Goal: Transaction & Acquisition: Download file/media

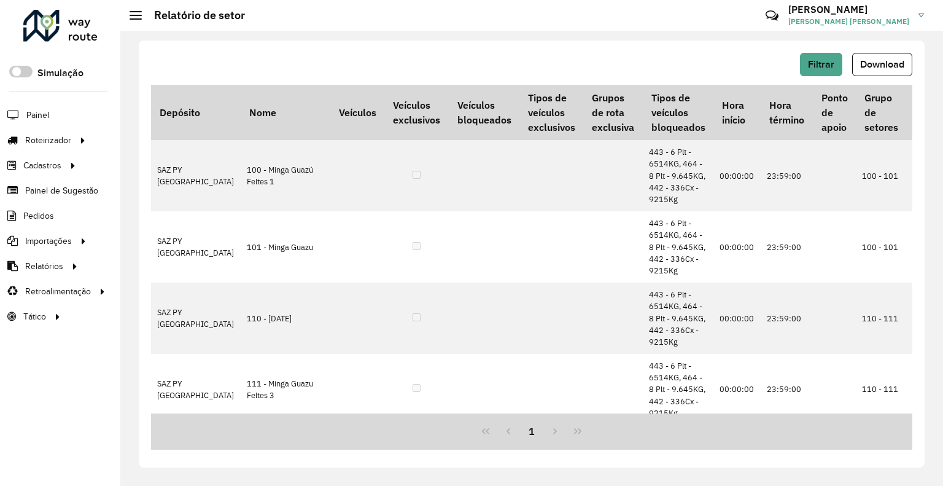
scroll to position [1681, 0]
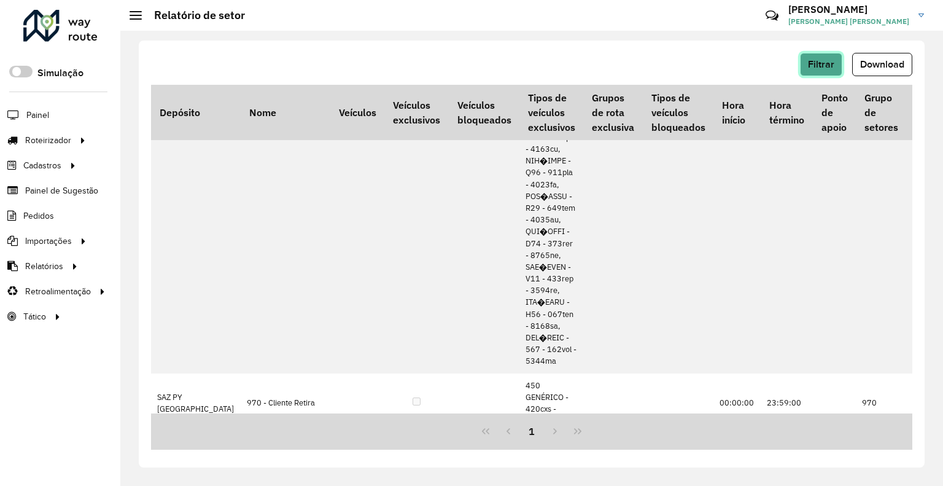
click at [812, 59] on span "Filtrar" at bounding box center [821, 64] width 26 height 10
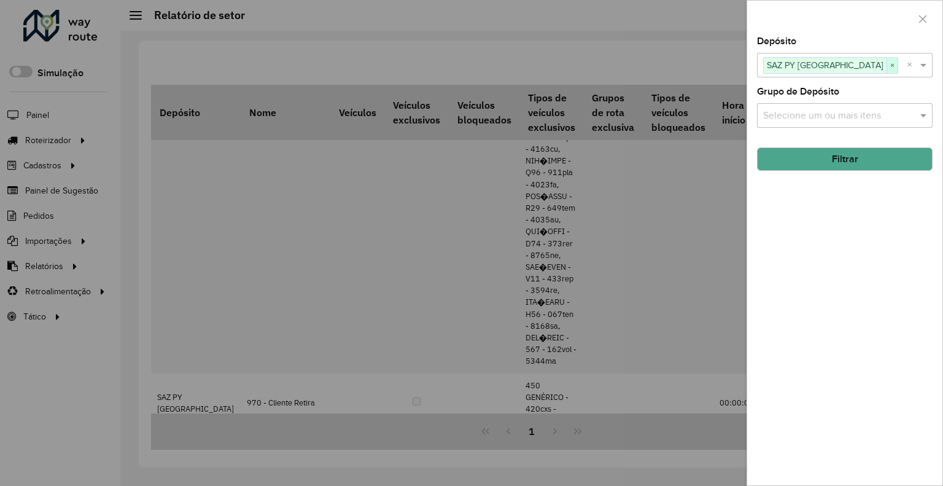
drag, startPoint x: 860, startPoint y: 66, endPoint x: 867, endPoint y: 61, distance: 8.9
click at [867, 61] on div "SAZ PY [GEOGRAPHIC_DATA] ×" at bounding box center [830, 65] width 135 height 17
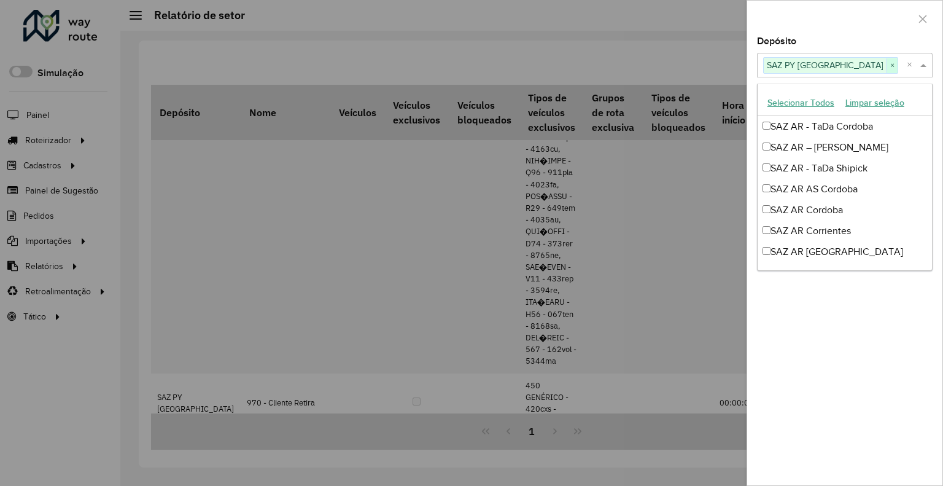
scroll to position [1001, 0]
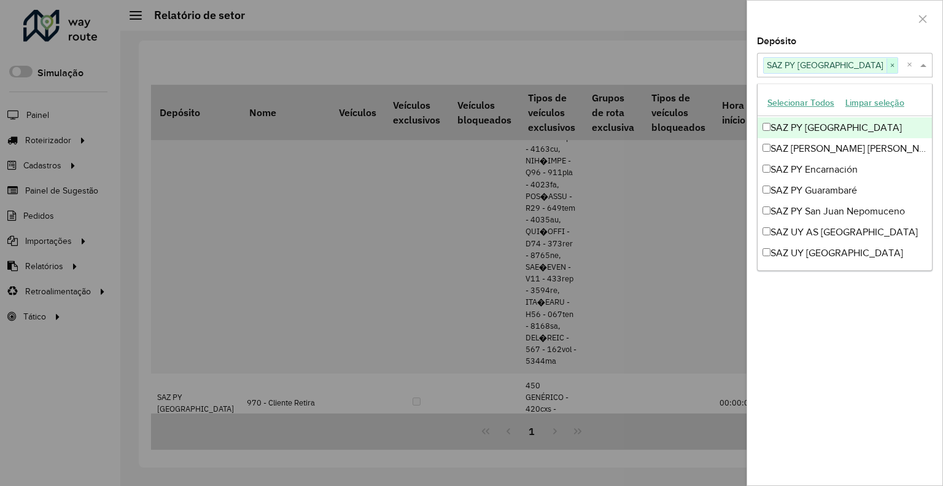
click at [887, 61] on span "×" at bounding box center [892, 65] width 11 height 15
click at [867, 62] on input "text" at bounding box center [838, 65] width 157 height 15
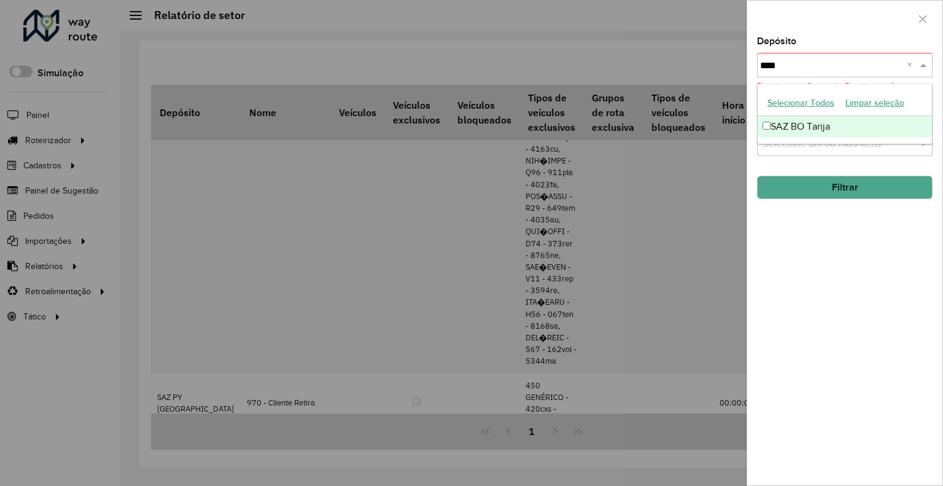
scroll to position [0, 0]
type input "*****"
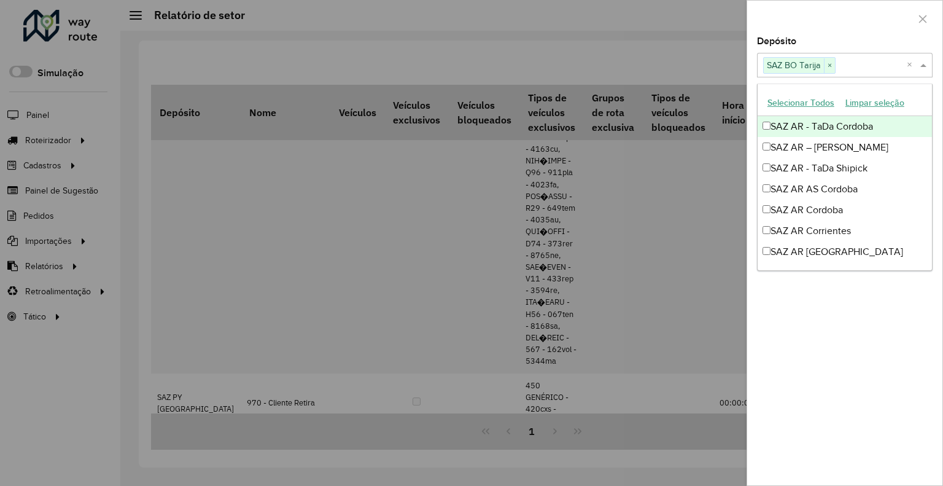
click at [800, 32] on div at bounding box center [844, 19] width 195 height 36
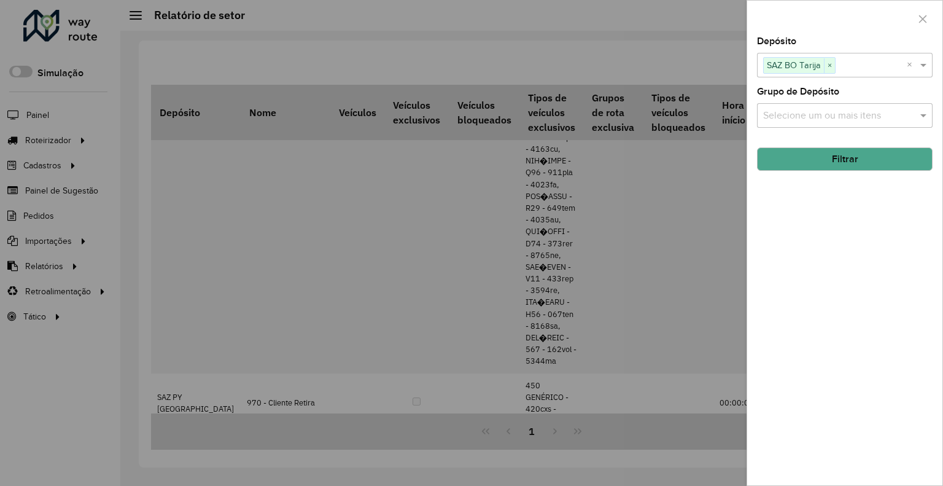
click at [830, 160] on button "Filtrar" at bounding box center [845, 158] width 176 height 23
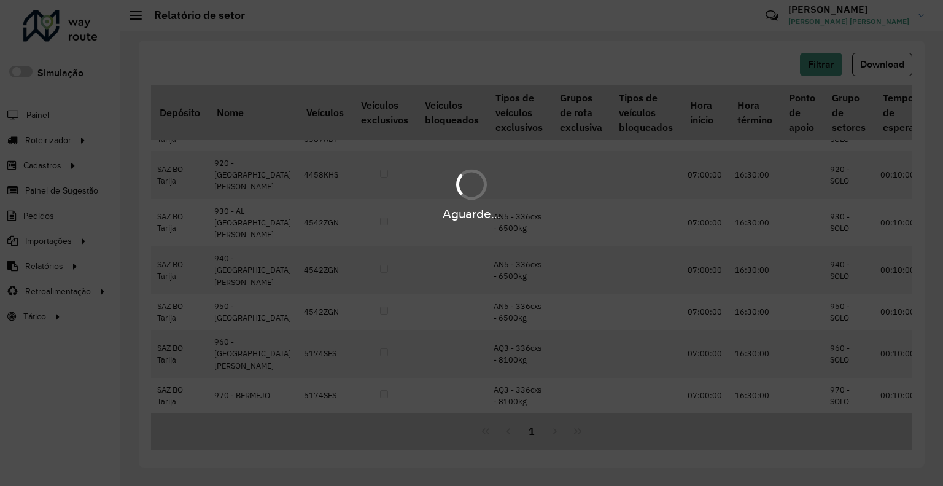
scroll to position [434, 0]
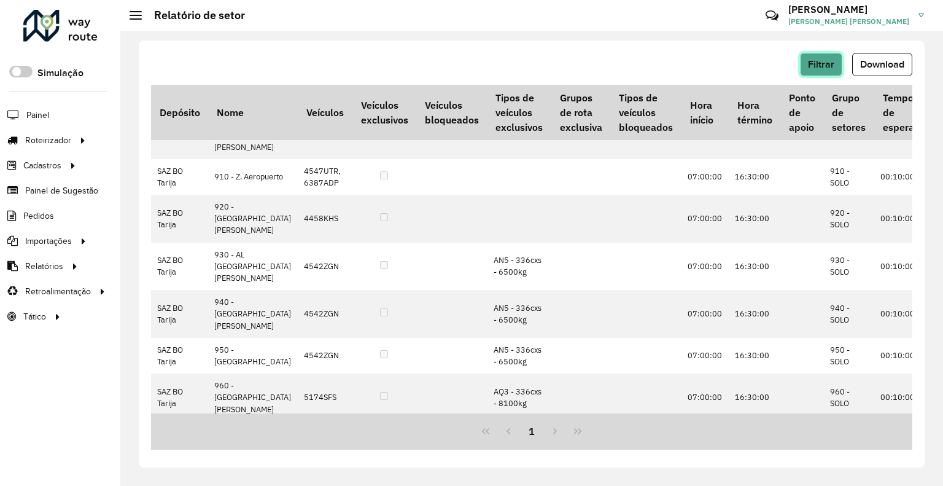
click at [815, 66] on span "Filtrar" at bounding box center [821, 64] width 26 height 10
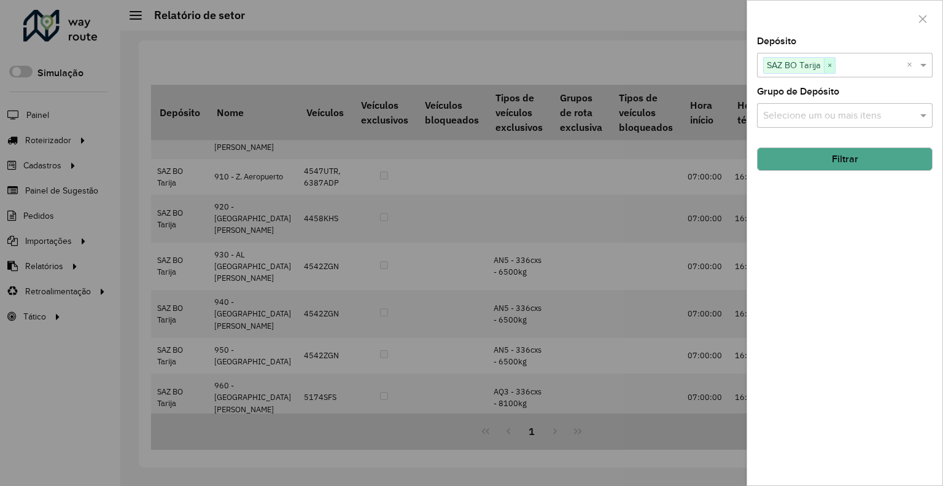
click at [833, 66] on span "×" at bounding box center [829, 65] width 11 height 15
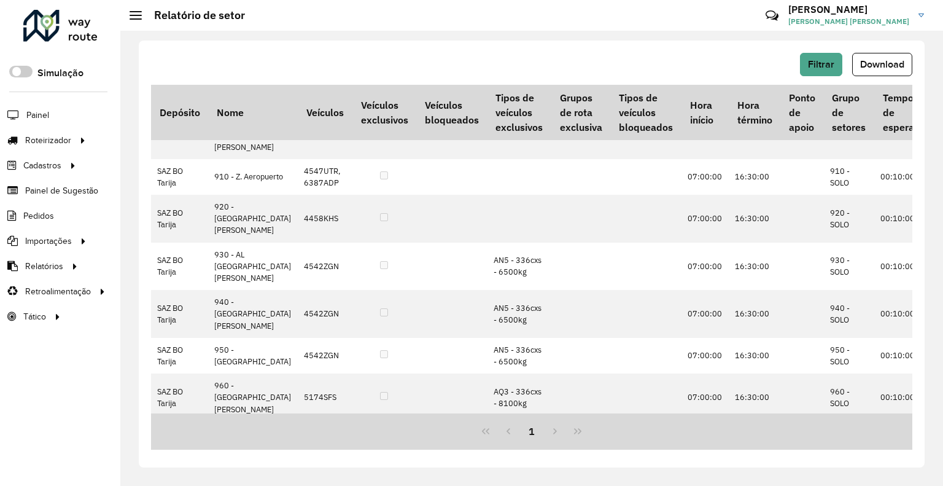
click at [869, 72] on button "Download" at bounding box center [882, 64] width 60 height 23
click at [813, 60] on span "Filtrar" at bounding box center [821, 64] width 26 height 10
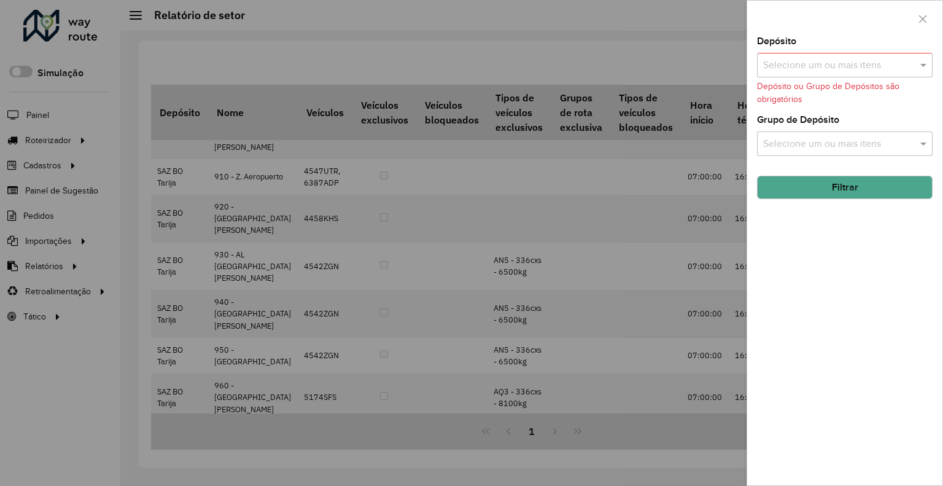
click at [823, 64] on input "text" at bounding box center [838, 65] width 157 height 15
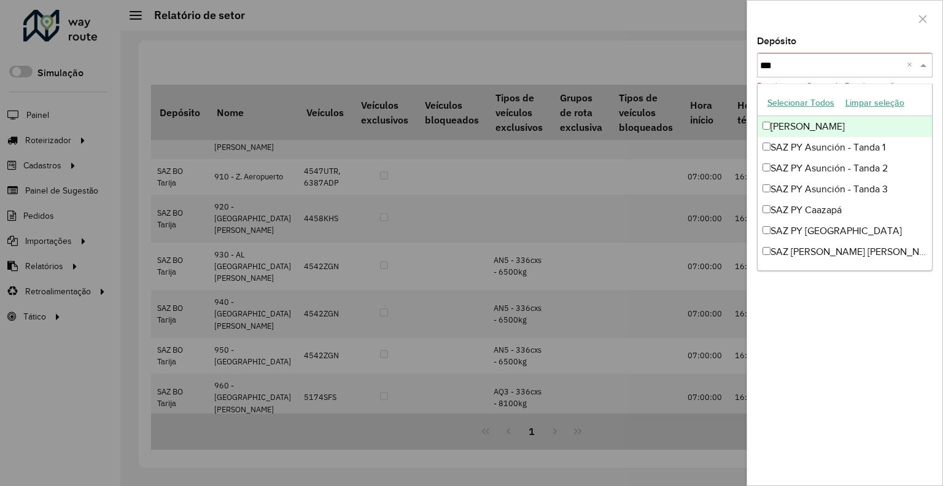
type input "****"
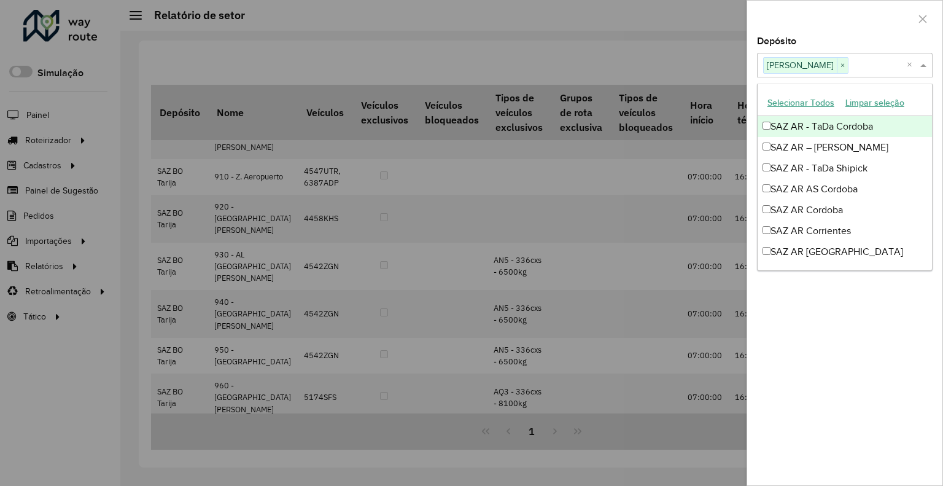
click at [889, 26] on div at bounding box center [844, 19] width 195 height 36
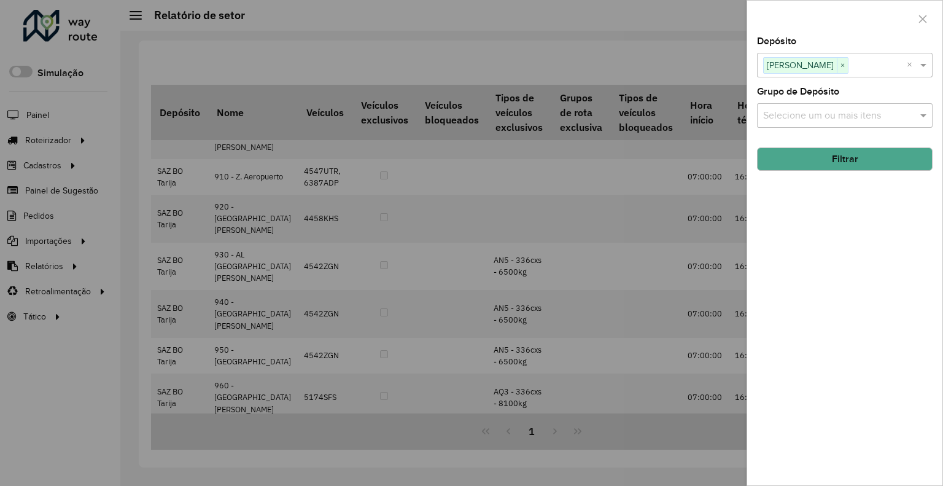
click at [827, 161] on button "Filtrar" at bounding box center [845, 158] width 176 height 23
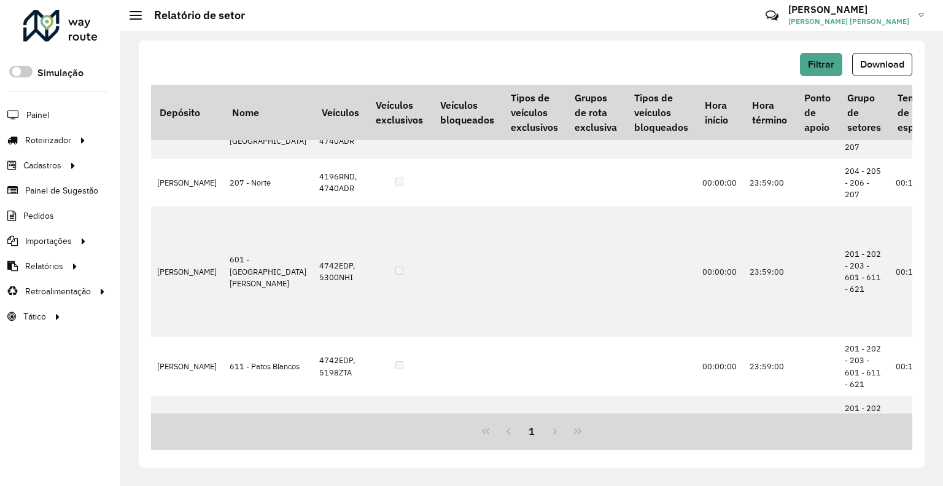
scroll to position [515, 0]
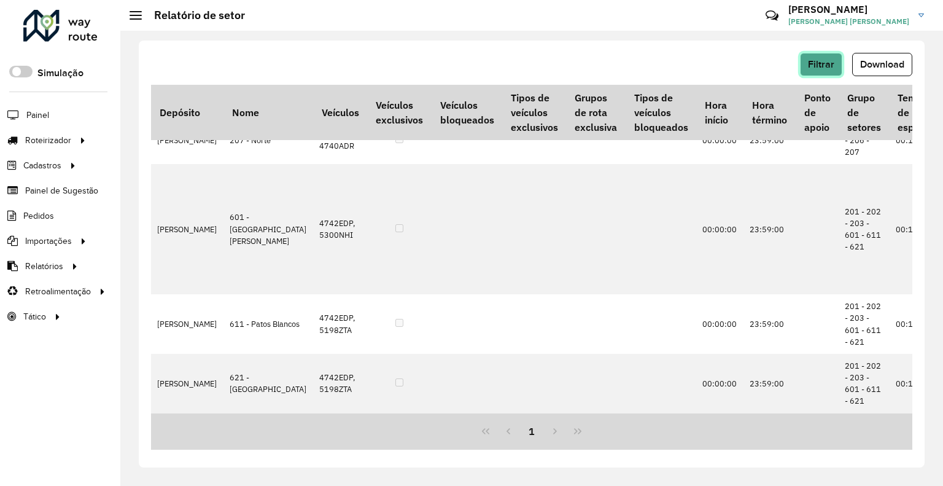
click at [813, 68] on span "Filtrar" at bounding box center [821, 64] width 26 height 10
click at [888, 69] on span "Download" at bounding box center [882, 64] width 44 height 10
click at [811, 72] on button "Filtrar" at bounding box center [821, 64] width 42 height 23
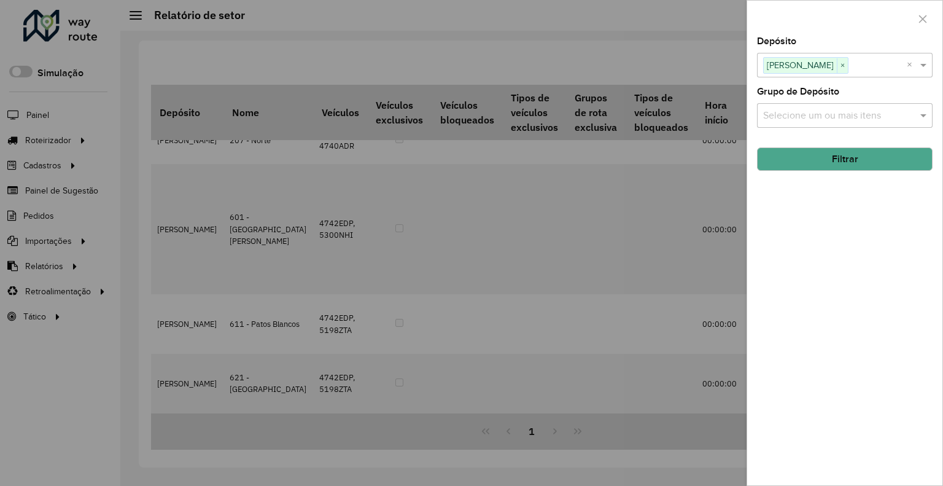
drag, startPoint x: 841, startPoint y: 64, endPoint x: 832, endPoint y: 75, distance: 13.9
click at [841, 64] on span "×" at bounding box center [842, 65] width 11 height 15
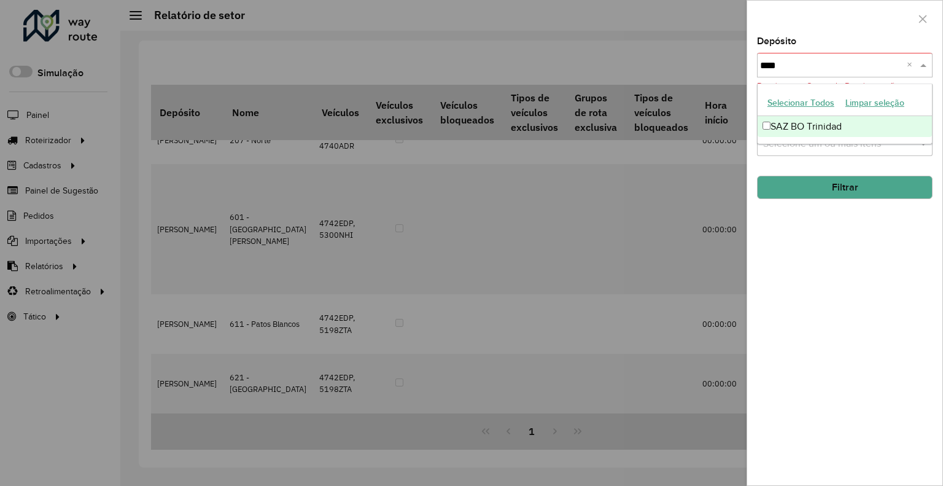
type input "*****"
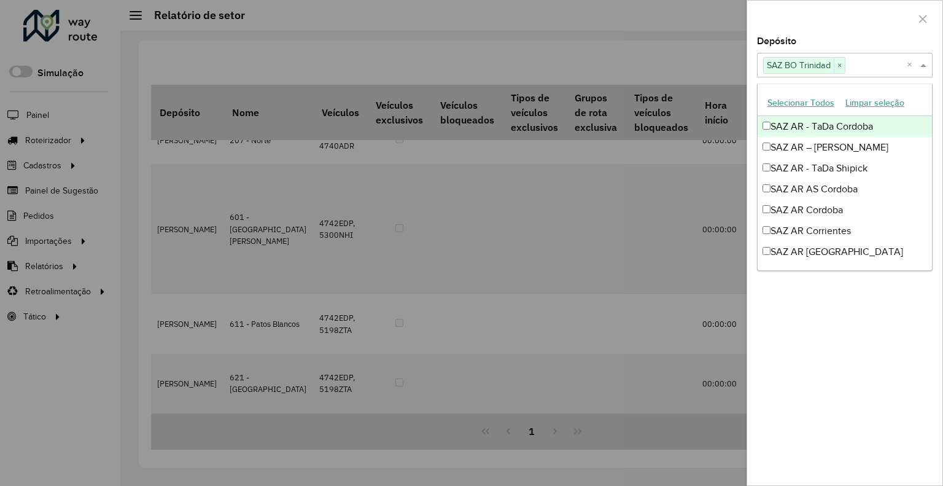
click at [791, 40] on label "Depósito" at bounding box center [776, 41] width 39 height 15
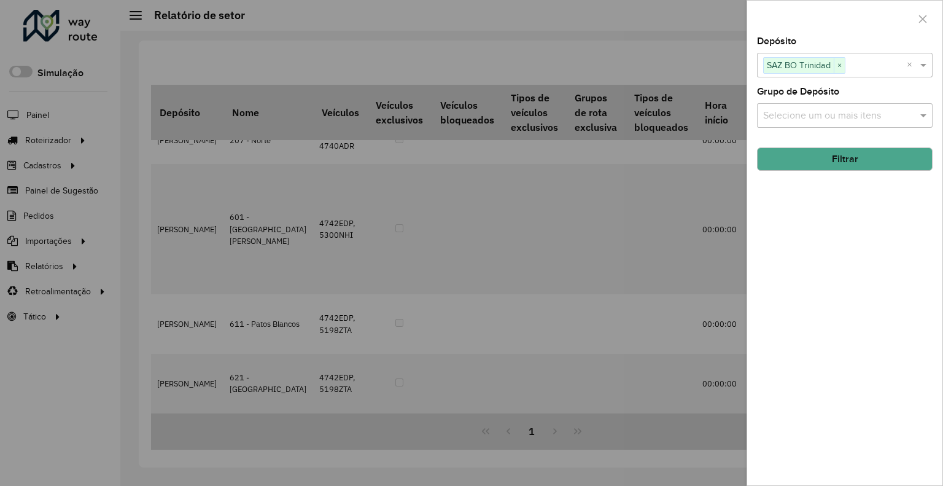
click at [828, 161] on button "Filtrar" at bounding box center [845, 158] width 176 height 23
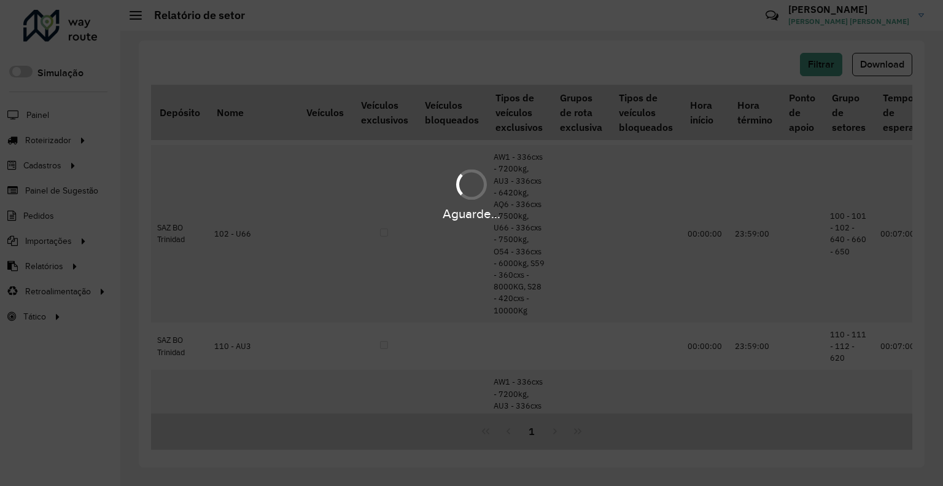
scroll to position [1317, 0]
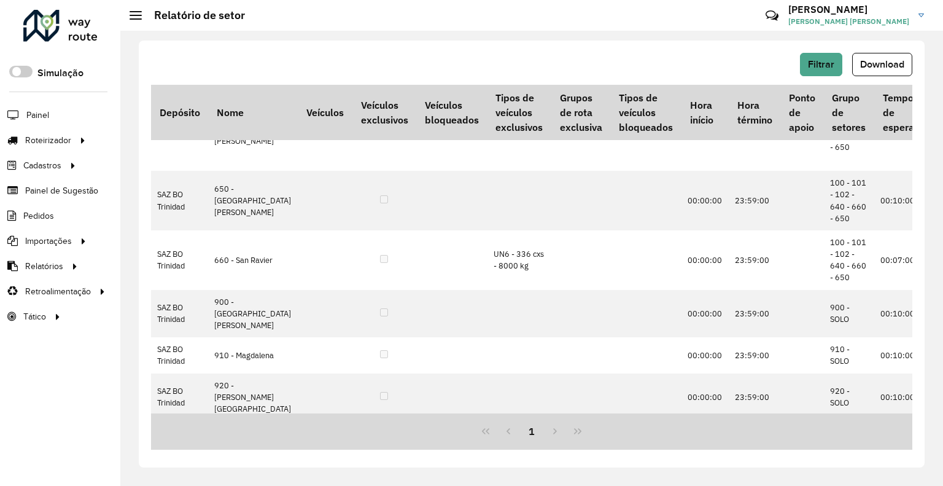
drag, startPoint x: 874, startPoint y: 72, endPoint x: 798, endPoint y: 61, distance: 76.3
click at [872, 73] on button "Download" at bounding box center [882, 64] width 60 height 23
click at [813, 62] on span "Filtrar" at bounding box center [821, 64] width 26 height 10
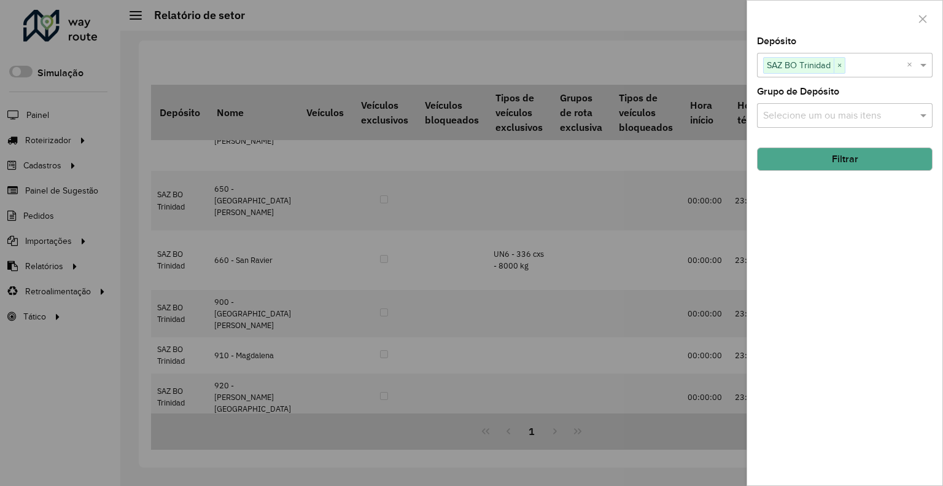
click at [827, 61] on span "SAZ BO Trinidad" at bounding box center [799, 65] width 70 height 15
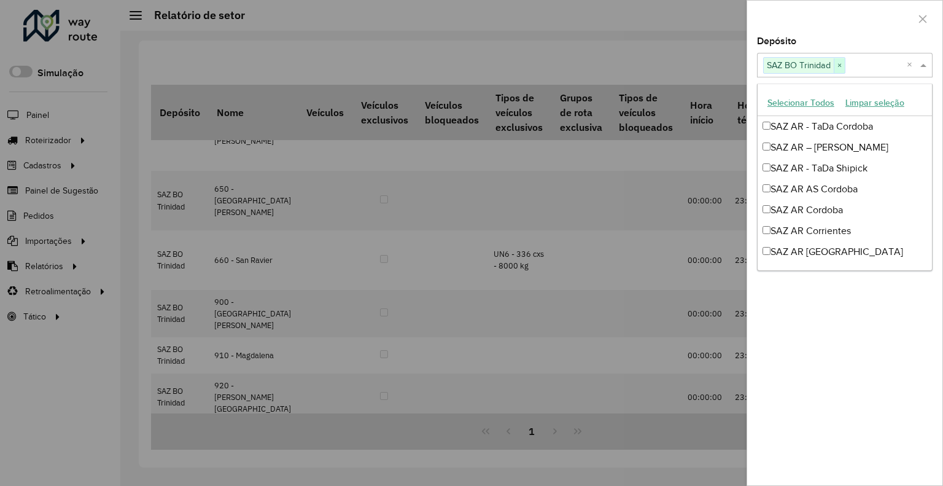
scroll to position [710, 0]
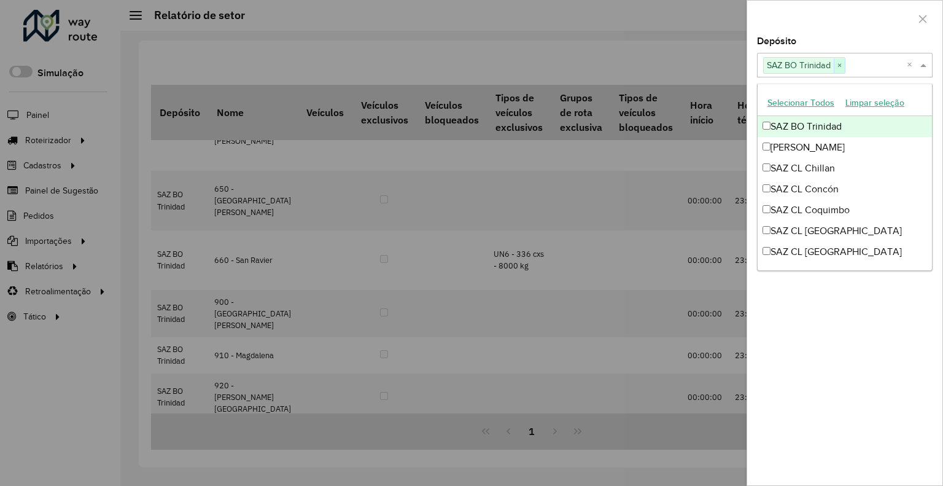
click at [842, 67] on span "×" at bounding box center [839, 65] width 11 height 15
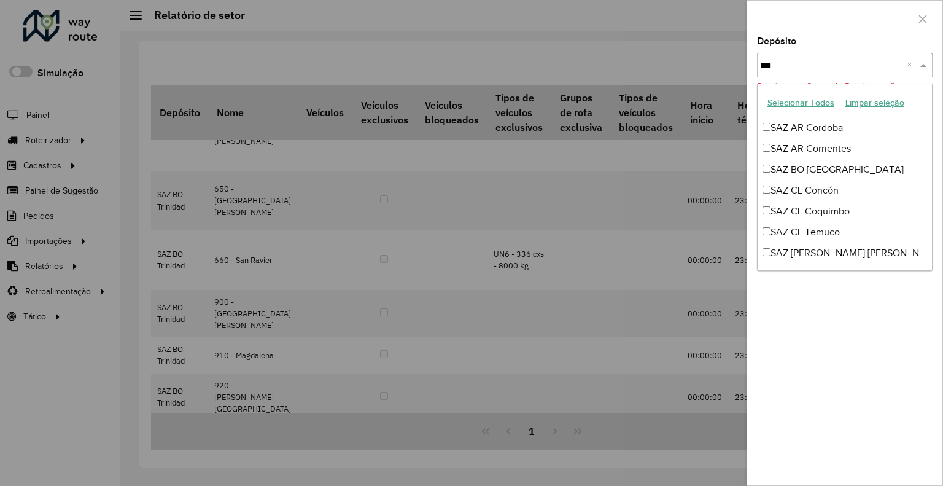
scroll to position [0, 0]
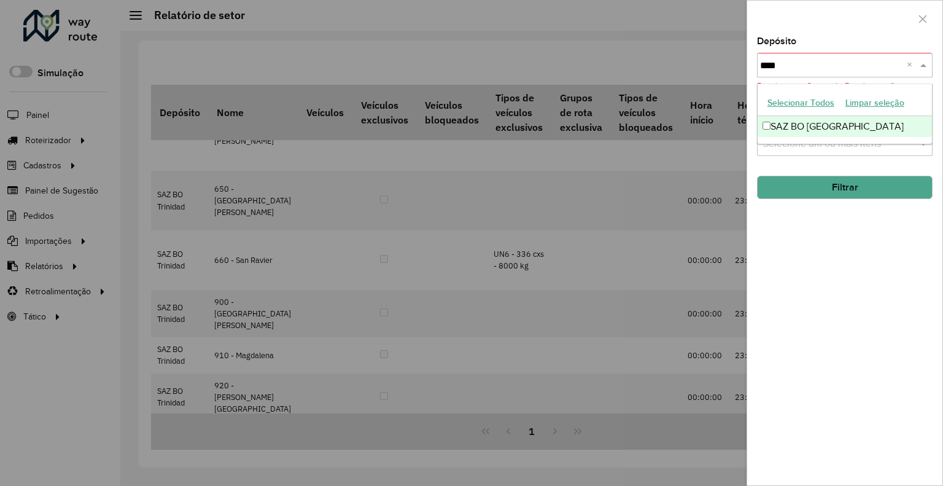
type input "*****"
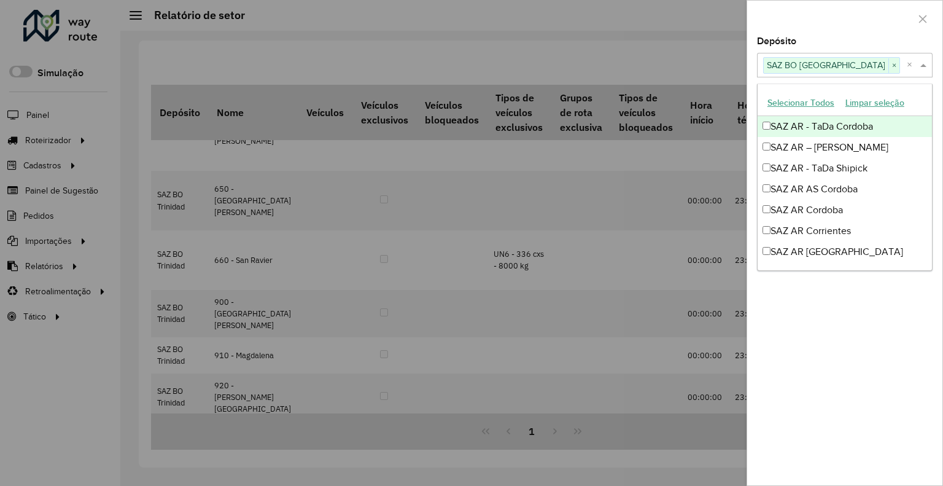
drag, startPoint x: 840, startPoint y: 30, endPoint x: 838, endPoint y: 47, distance: 16.8
click at [840, 31] on div at bounding box center [844, 19] width 195 height 36
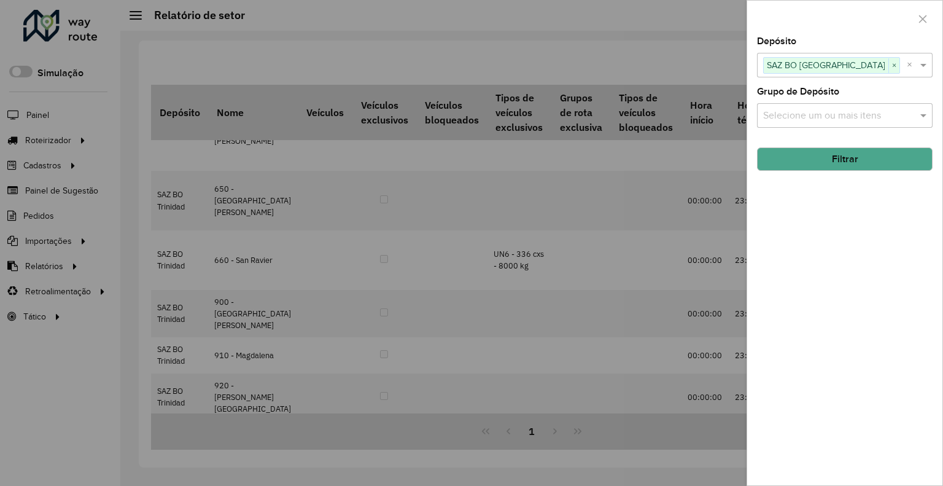
click at [820, 166] on button "Filtrar" at bounding box center [845, 158] width 176 height 23
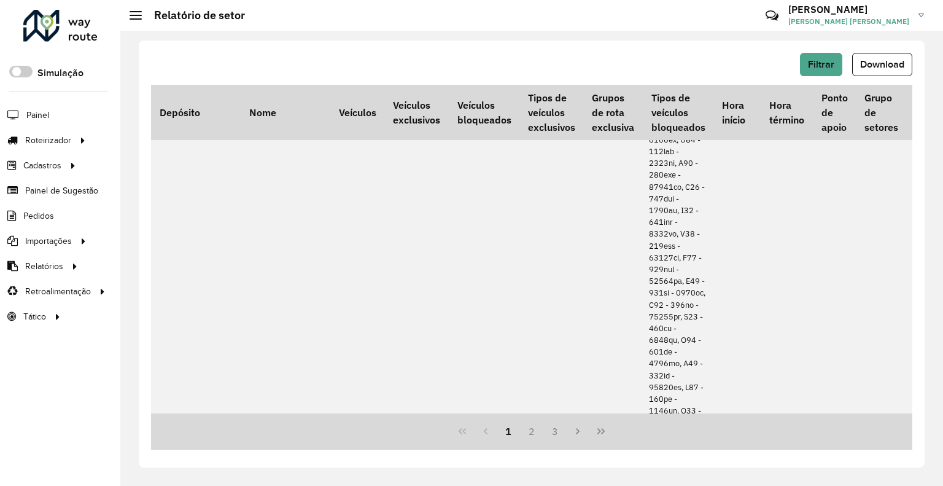
scroll to position [2287, 0]
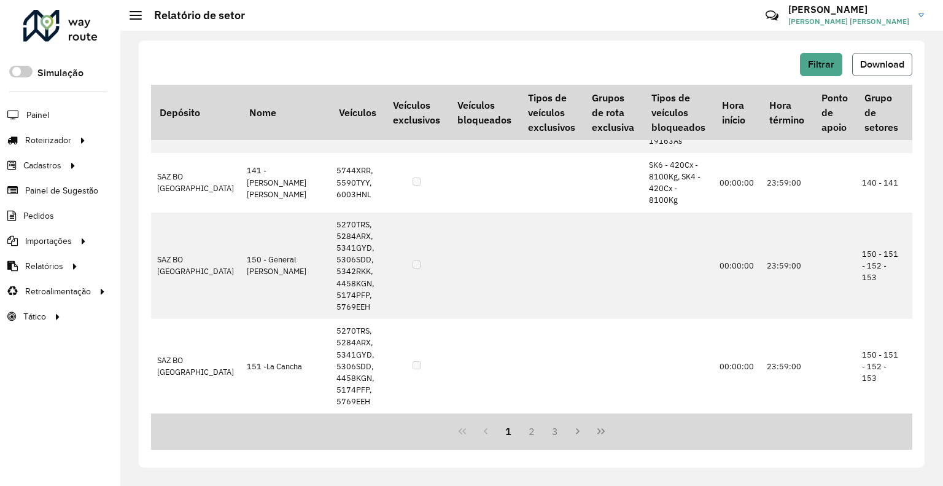
click at [887, 68] on span "Download" at bounding box center [882, 64] width 44 height 10
click at [820, 60] on span "Filtrar" at bounding box center [821, 64] width 26 height 10
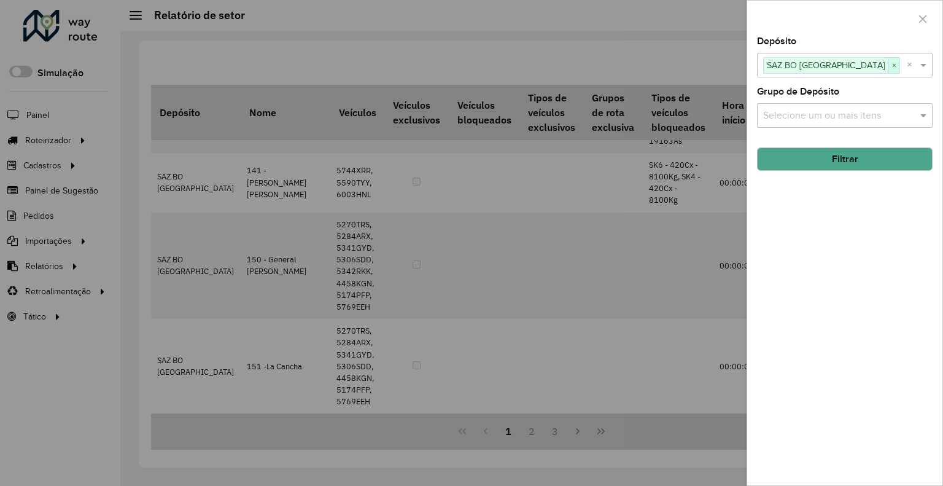
click at [889, 67] on span "×" at bounding box center [894, 65] width 11 height 15
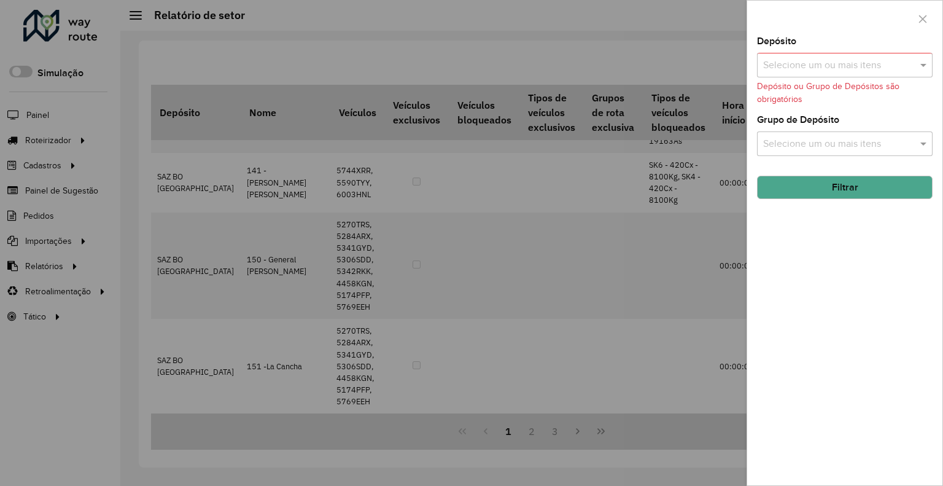
click at [862, 68] on input "text" at bounding box center [838, 65] width 157 height 15
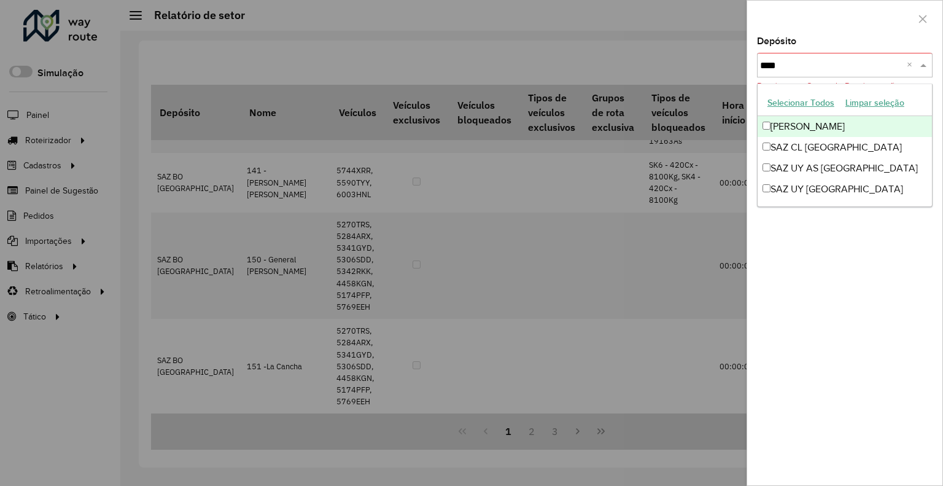
type input "*****"
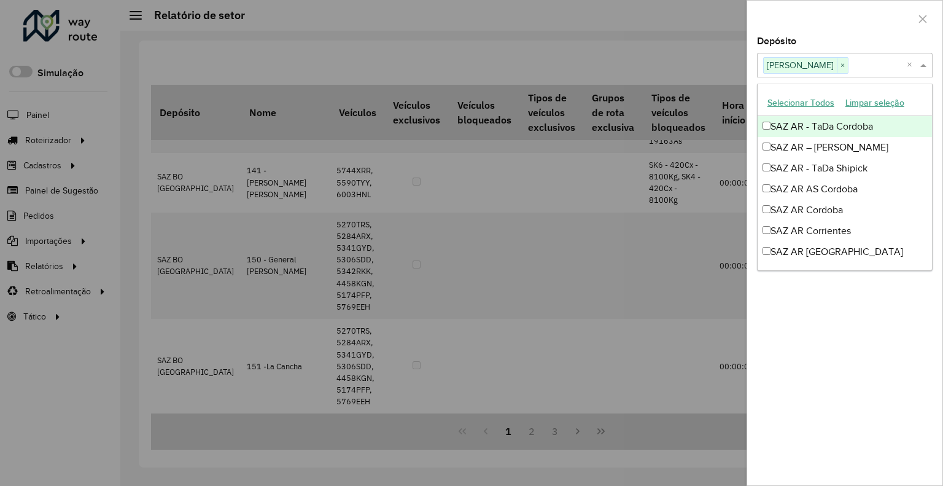
click at [858, 40] on div "Depósito Selecione um ou mais itens SAZ BO Montero × ×" at bounding box center [845, 57] width 176 height 41
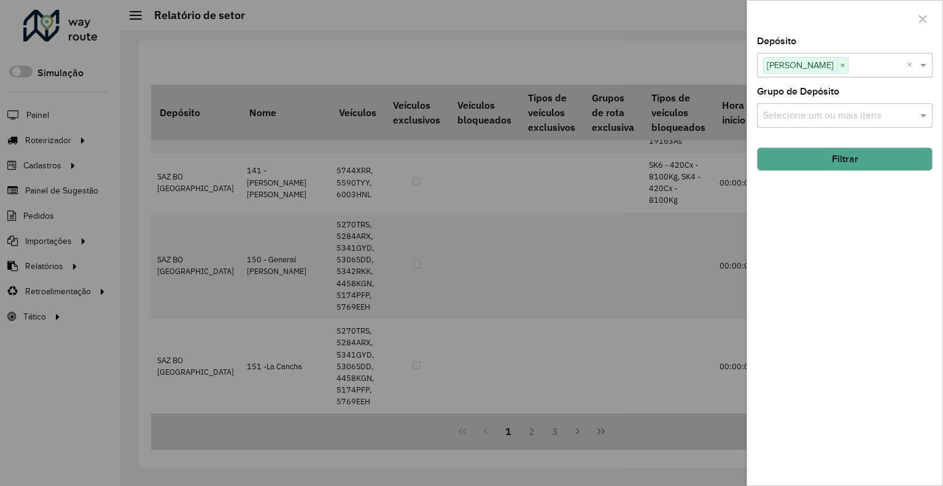
click at [842, 155] on button "Filtrar" at bounding box center [845, 158] width 176 height 23
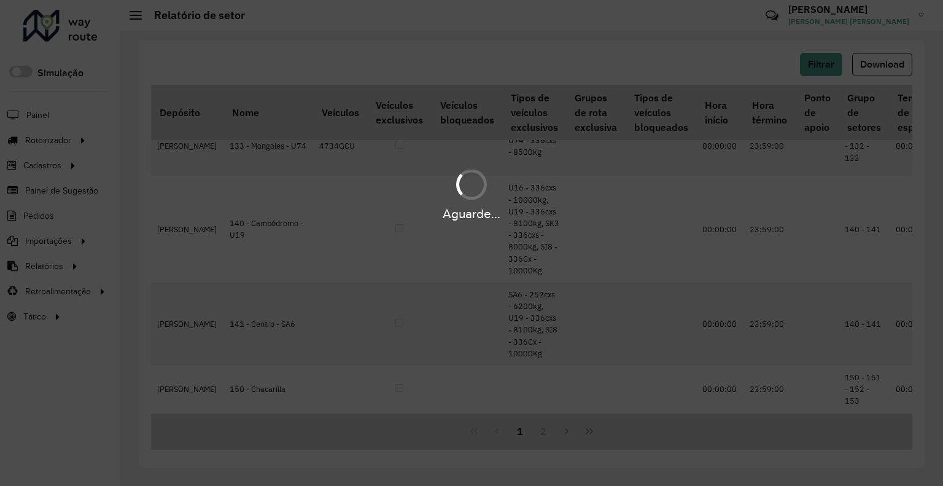
scroll to position [1190, 0]
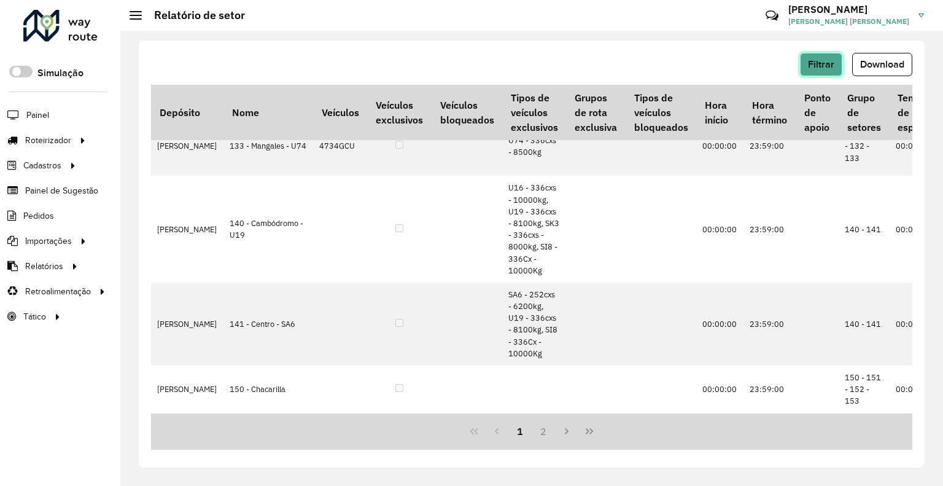
click at [825, 63] on span "Filtrar" at bounding box center [821, 64] width 26 height 10
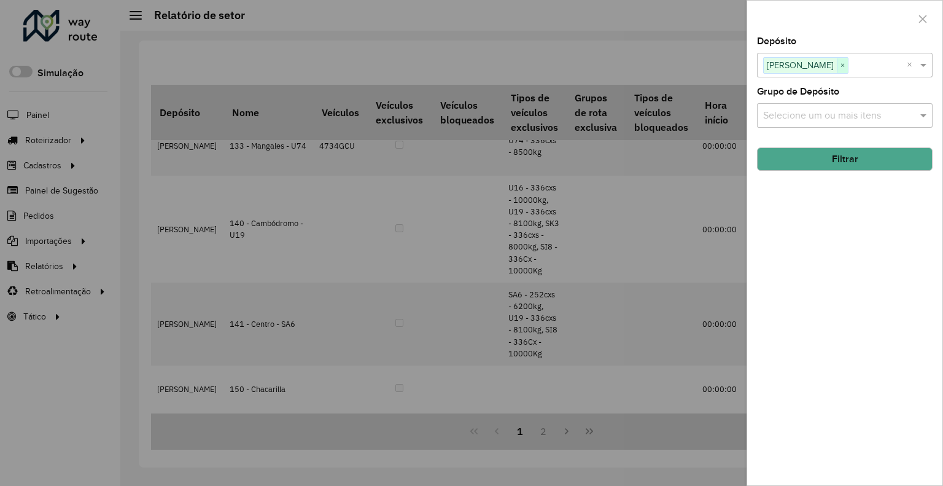
click at [841, 66] on span "×" at bounding box center [842, 65] width 11 height 15
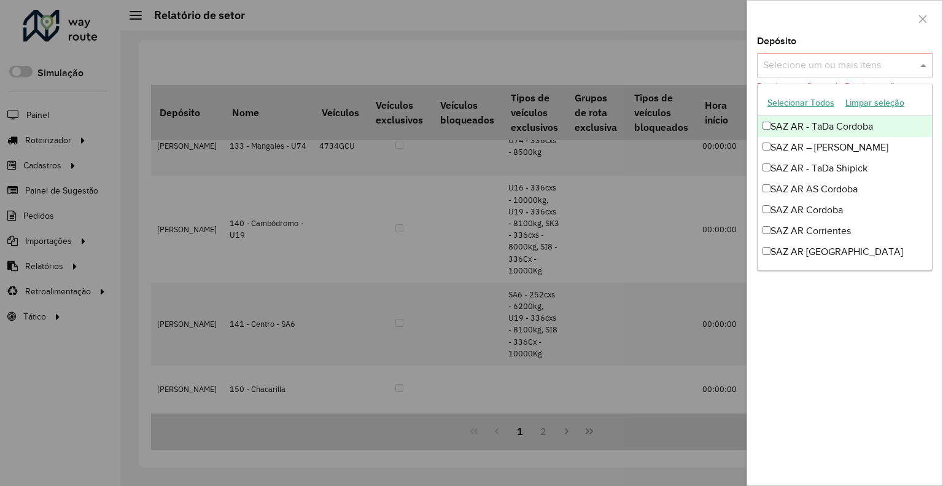
click at [840, 70] on input "text" at bounding box center [838, 65] width 157 height 15
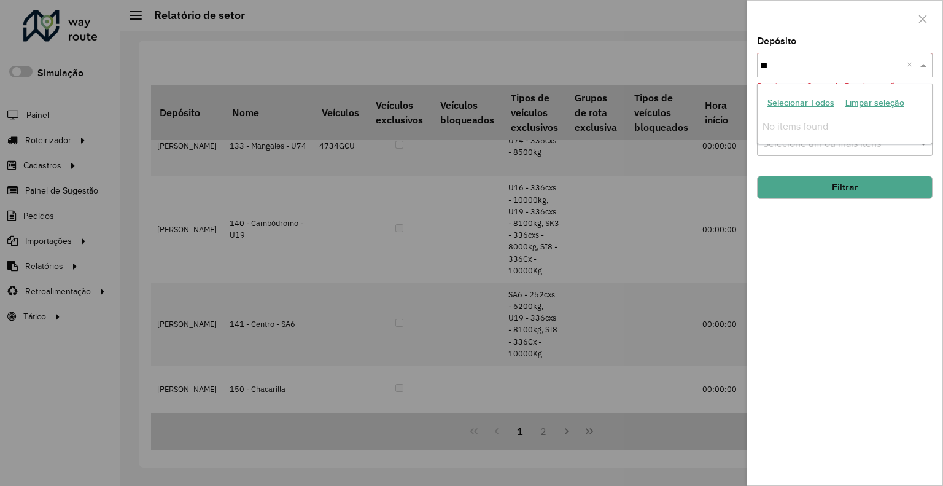
type input "*"
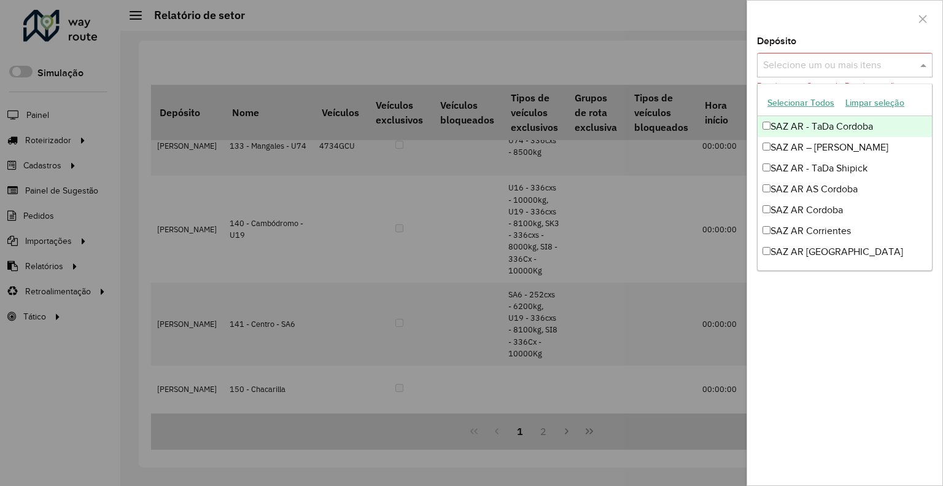
type input "*"
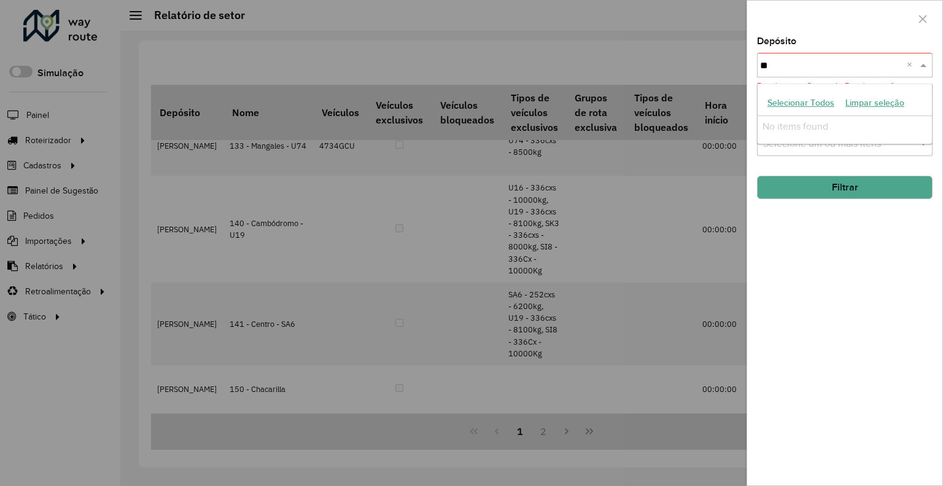
type input "*"
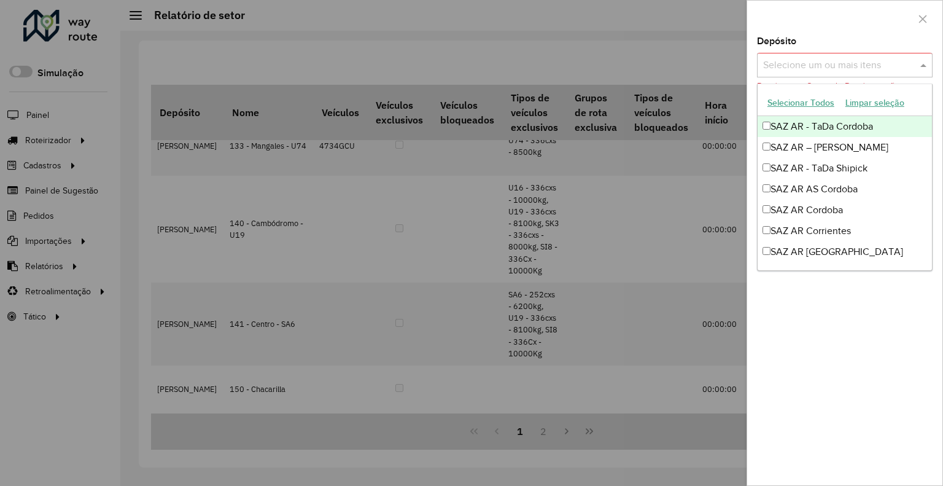
type input "*"
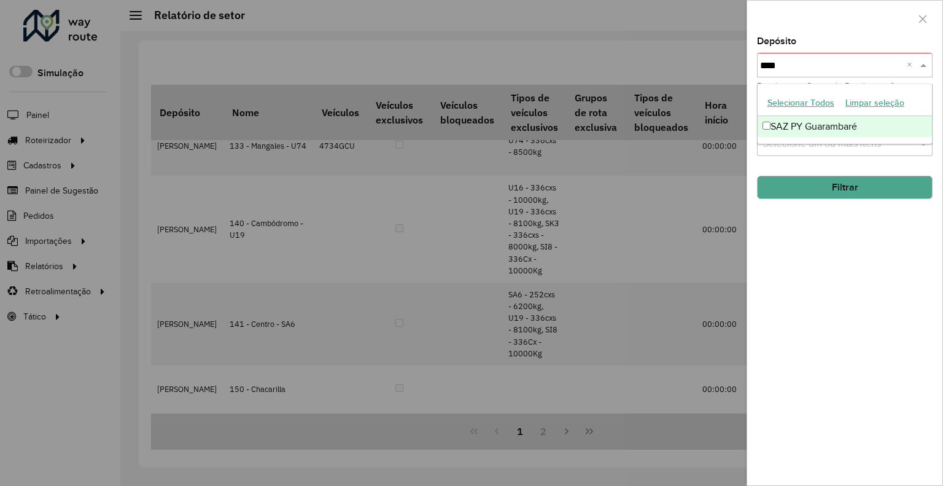
type input "*****"
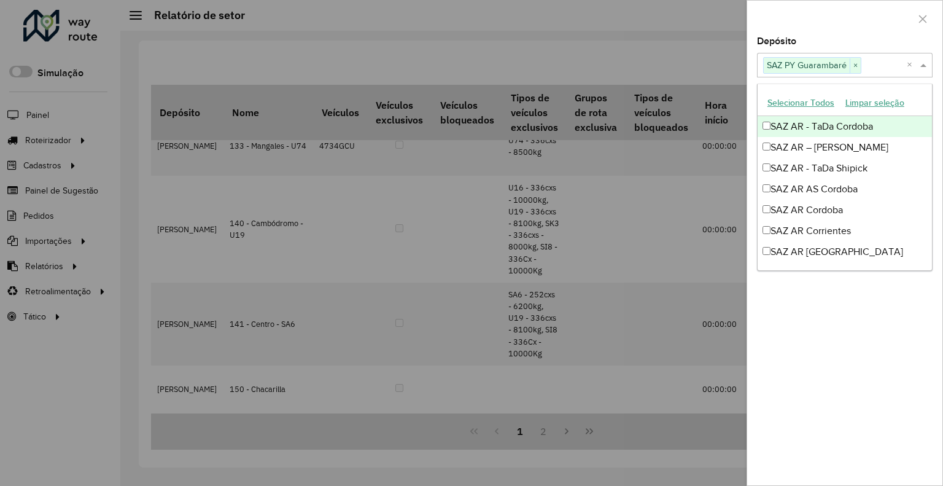
click at [842, 42] on div "Depósito Selecione um ou mais itens SAZ PY Guarambaré × ×" at bounding box center [845, 57] width 176 height 41
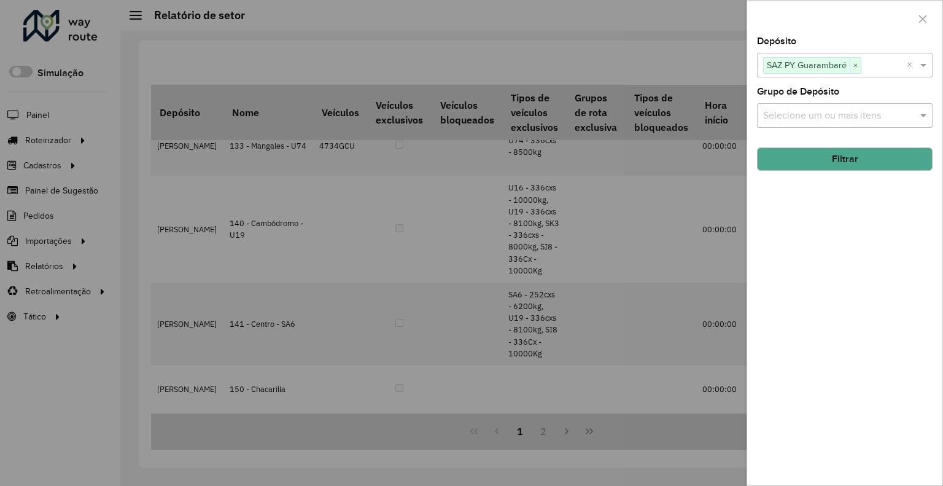
click at [822, 164] on button "Filtrar" at bounding box center [845, 158] width 176 height 23
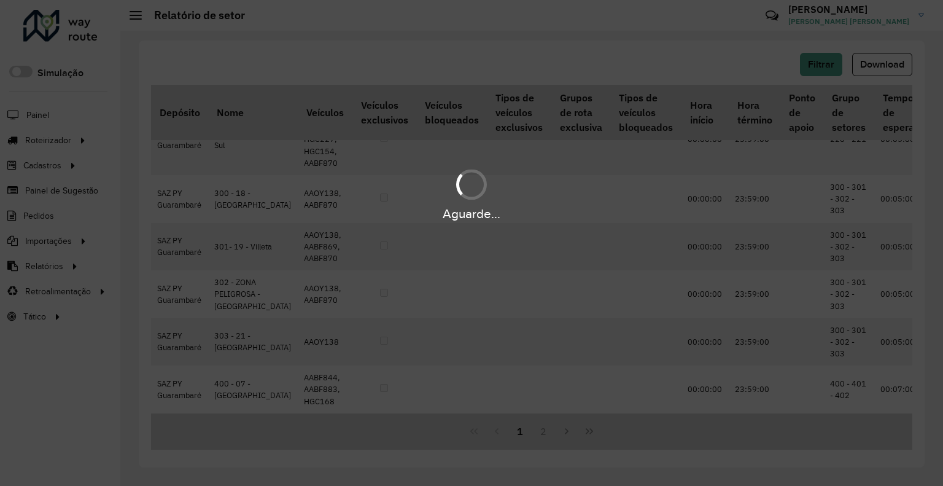
scroll to position [777, 0]
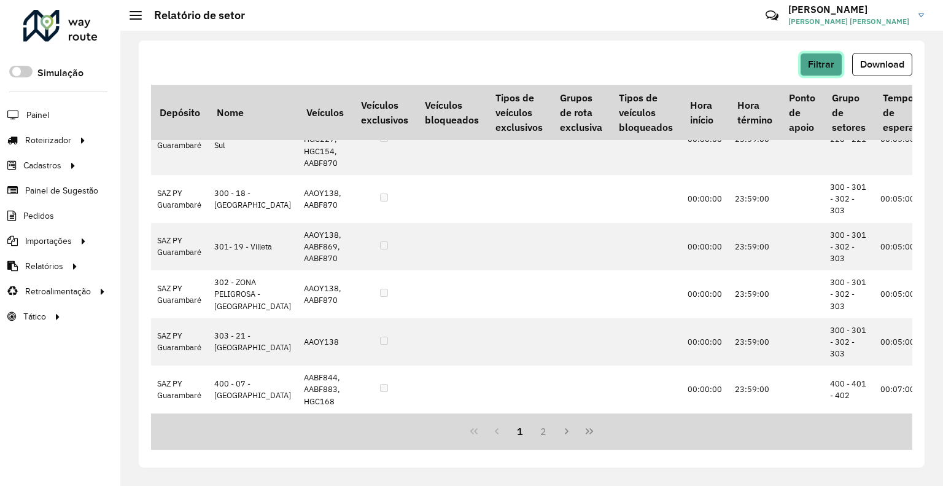
click at [831, 65] on span "Filtrar" at bounding box center [821, 64] width 26 height 10
click at [877, 63] on span "Download" at bounding box center [882, 64] width 44 height 10
click at [928, 39] on div "Filtrar Download Depósito Nome Veículos Veículos exclusivos Veículos bloqueados…" at bounding box center [531, 258] width 823 height 455
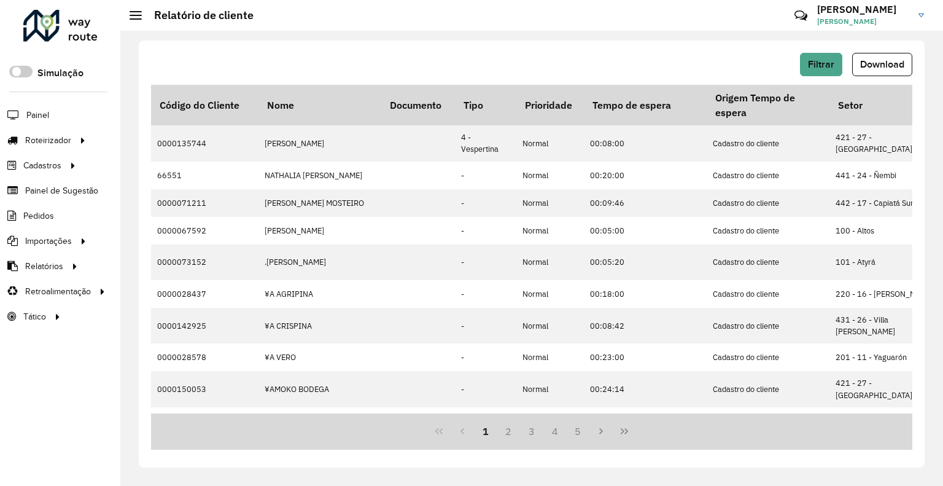
click at [801, 51] on div "Filtrar Download Código do Cliente Nome Documento Tipo Prioridade Tempo de espe…" at bounding box center [532, 254] width 786 height 427
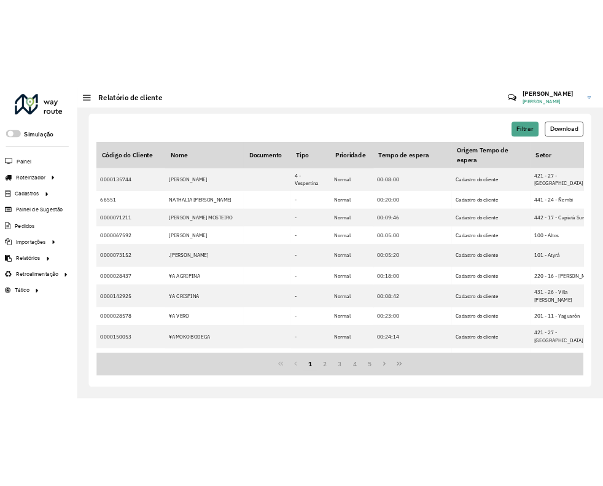
scroll to position [0, 2395]
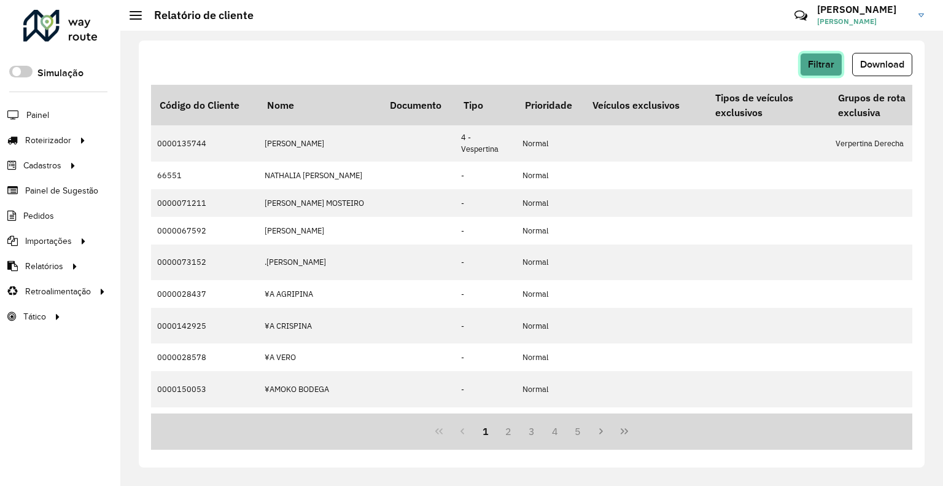
click at [819, 56] on button "Filtrar" at bounding box center [821, 64] width 42 height 23
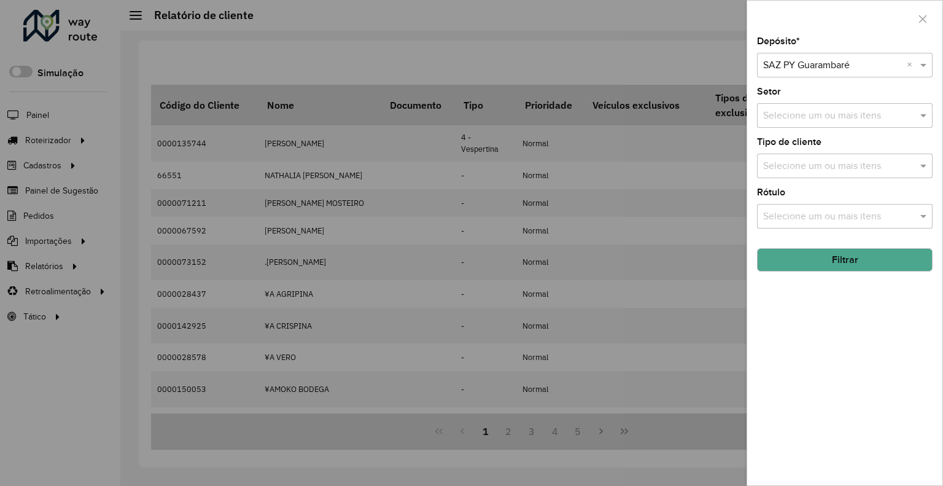
click at [817, 72] on div "Selecione um depósito × SAZ PY Guarambaré ×" at bounding box center [845, 65] width 176 height 25
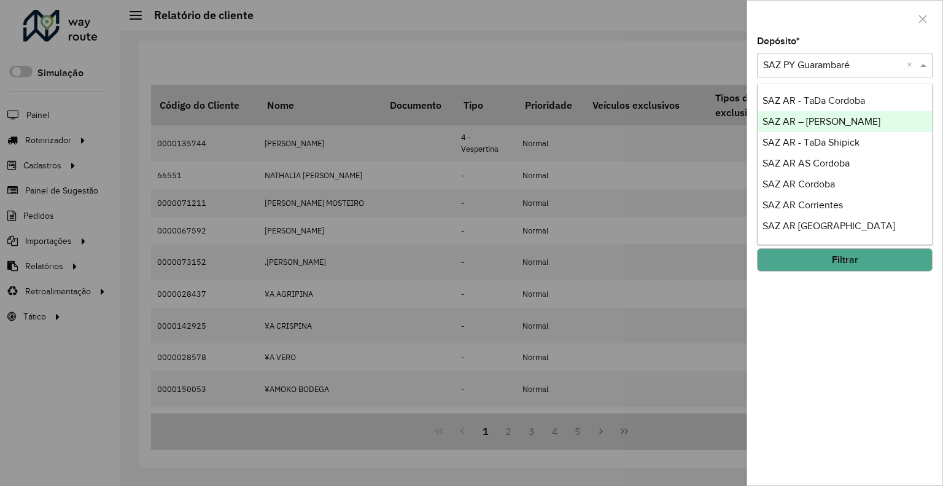
click at [822, 125] on span "SAZ AR – [PERSON_NAME]" at bounding box center [822, 121] width 118 height 10
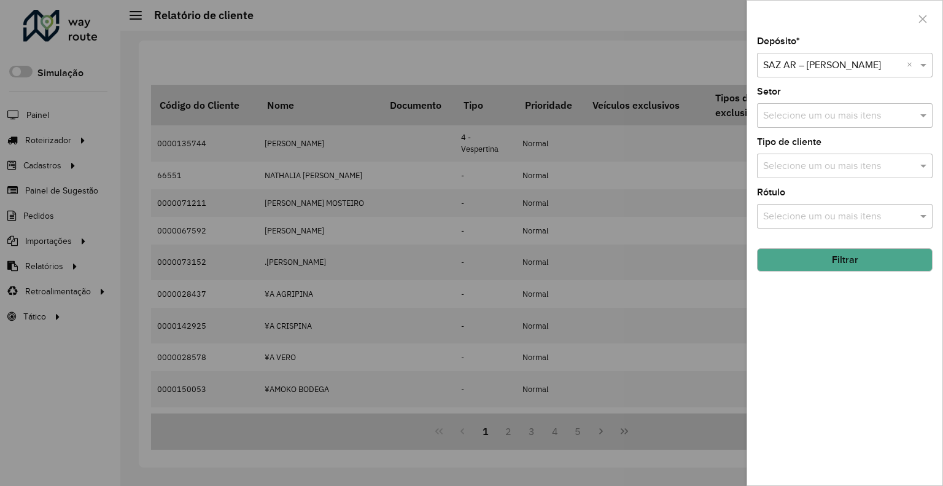
drag, startPoint x: 834, startPoint y: 258, endPoint x: 755, endPoint y: 289, distance: 85.0
click at [834, 260] on button "Filtrar" at bounding box center [845, 259] width 176 height 23
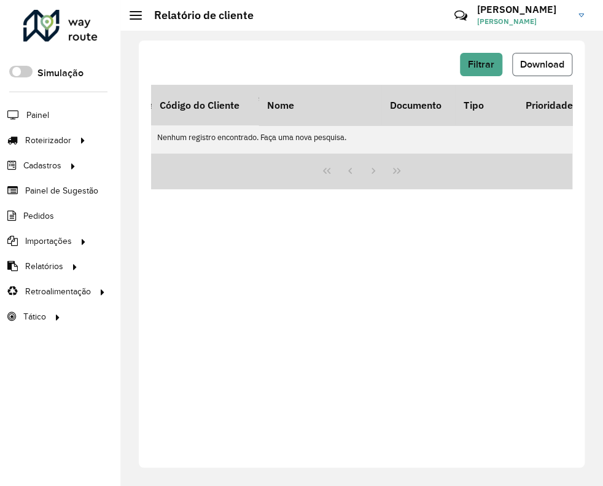
click at [523, 64] on span "Download" at bounding box center [542, 64] width 44 height 10
click at [491, 63] on span "Filtrar" at bounding box center [481, 64] width 26 height 10
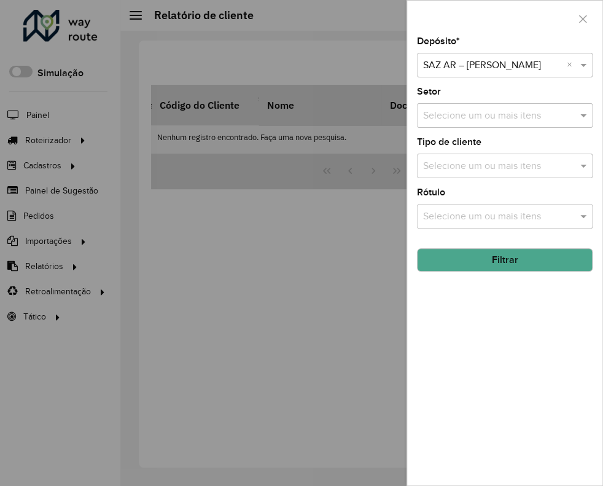
click at [565, 61] on div at bounding box center [505, 65] width 176 height 15
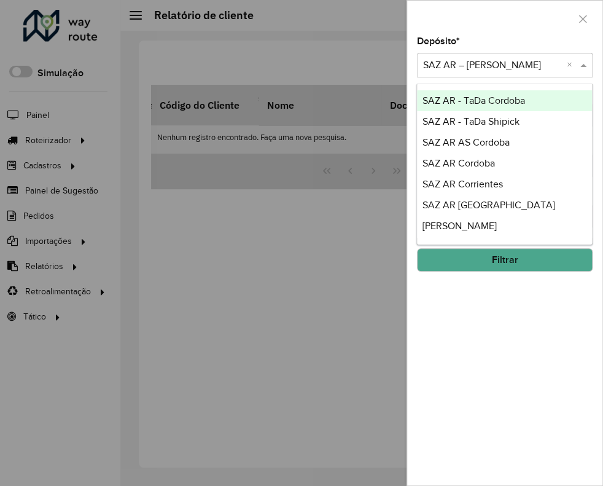
click at [567, 64] on div "Selecione um depósito × SAZ AR – TADA ROSÁRIO ×" at bounding box center [505, 65] width 176 height 25
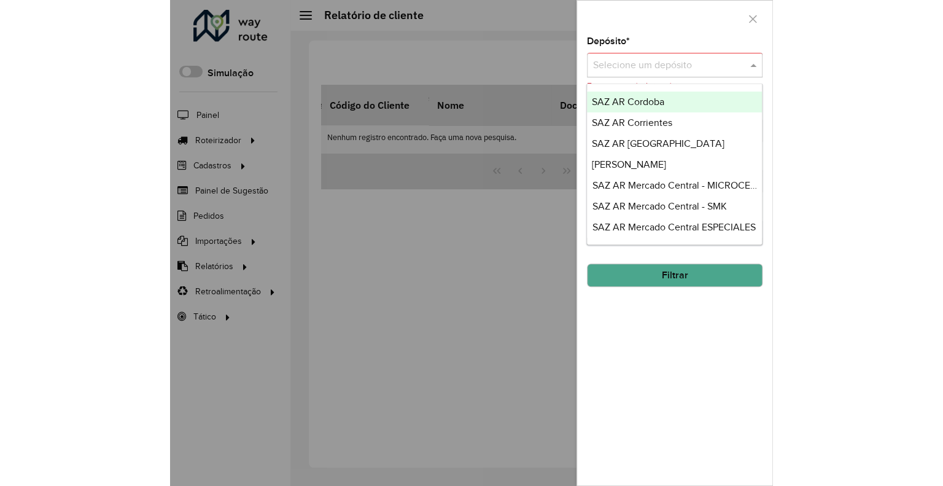
scroll to position [61, 0]
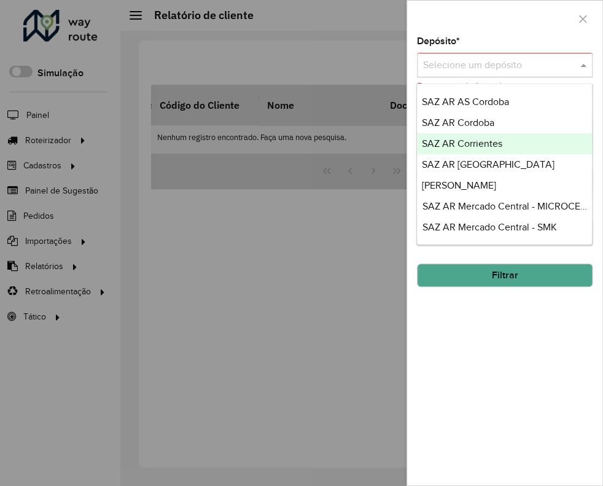
click at [513, 123] on div "SAZ AR Cordoba" at bounding box center [504, 122] width 174 height 21
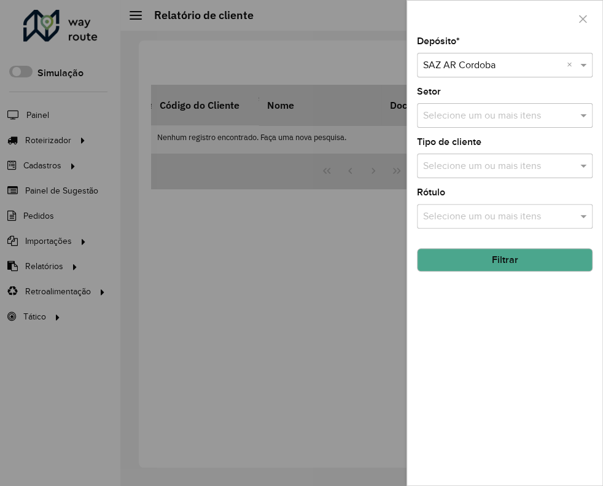
click at [498, 260] on button "Filtrar" at bounding box center [505, 259] width 176 height 23
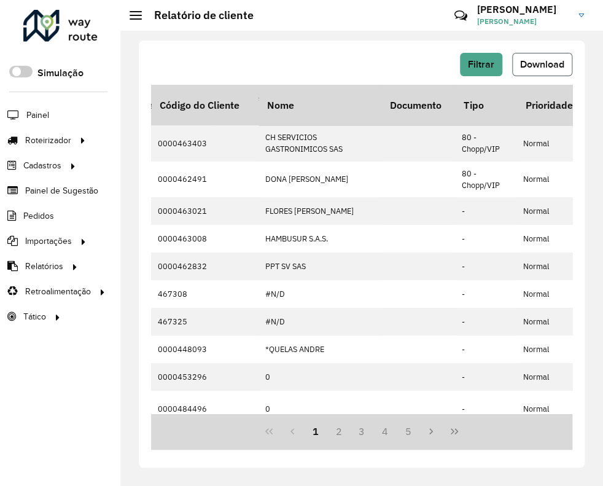
click at [559, 73] on button "Download" at bounding box center [542, 64] width 60 height 23
click at [484, 62] on span "Filtrar" at bounding box center [481, 64] width 26 height 10
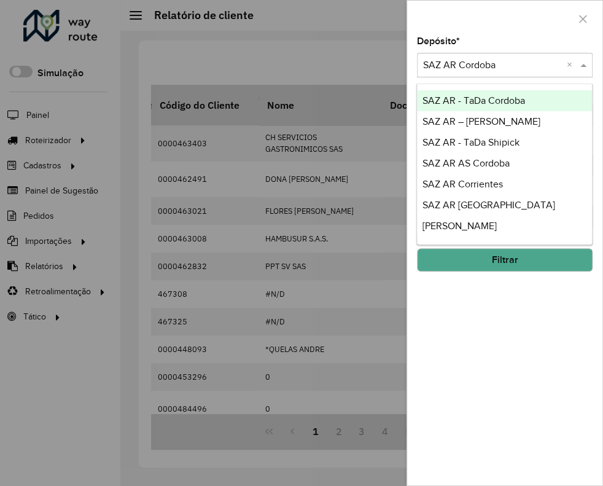
click at [520, 56] on div "Selecione um depósito × SAZ AR Cordoba ×" at bounding box center [505, 65] width 176 height 25
click at [565, 60] on div at bounding box center [505, 65] width 176 height 15
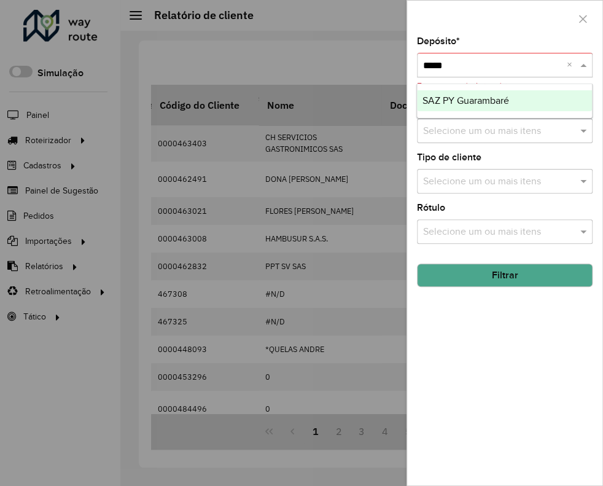
type input "******"
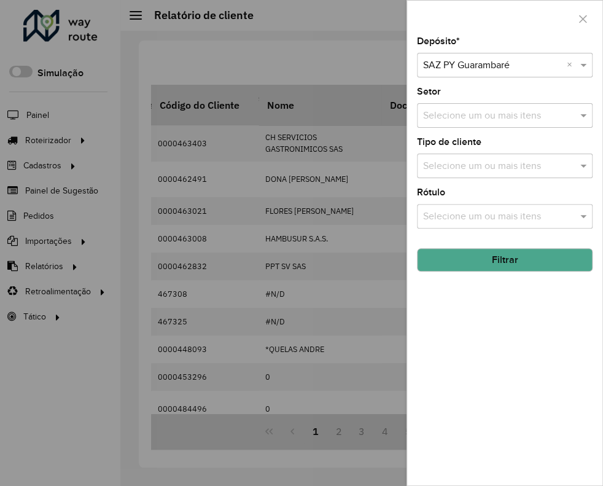
click at [292, 34] on div at bounding box center [301, 243] width 603 height 486
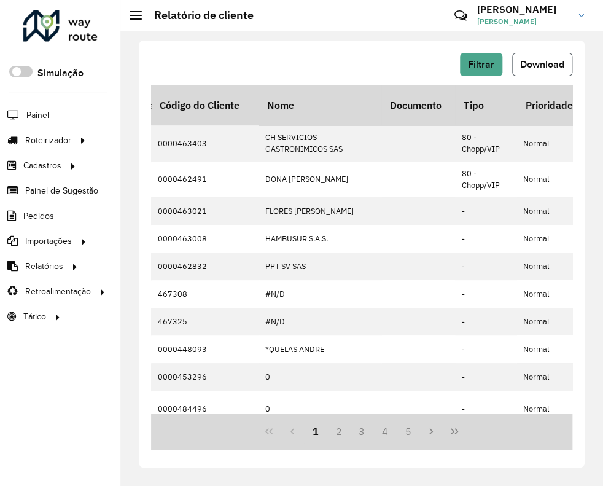
click at [559, 66] on span "Download" at bounding box center [542, 64] width 44 height 10
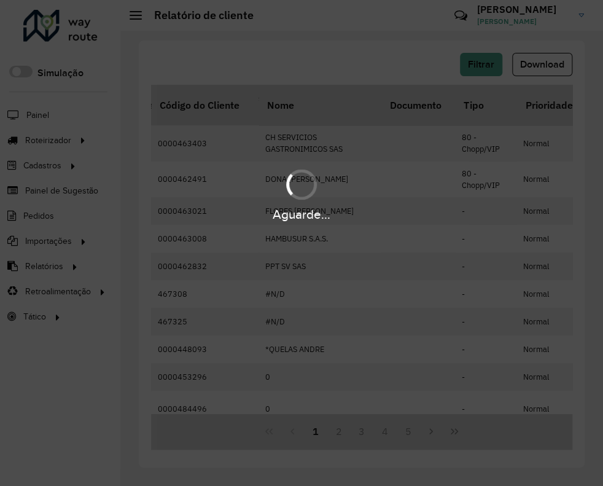
click at [497, 49] on div "Aguarde..." at bounding box center [301, 243] width 603 height 486
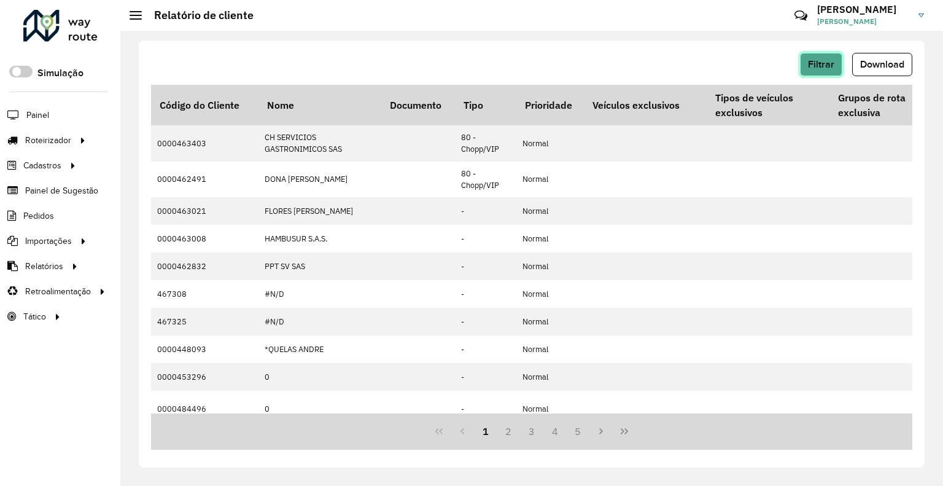
click at [820, 60] on span "Filtrar" at bounding box center [821, 64] width 26 height 10
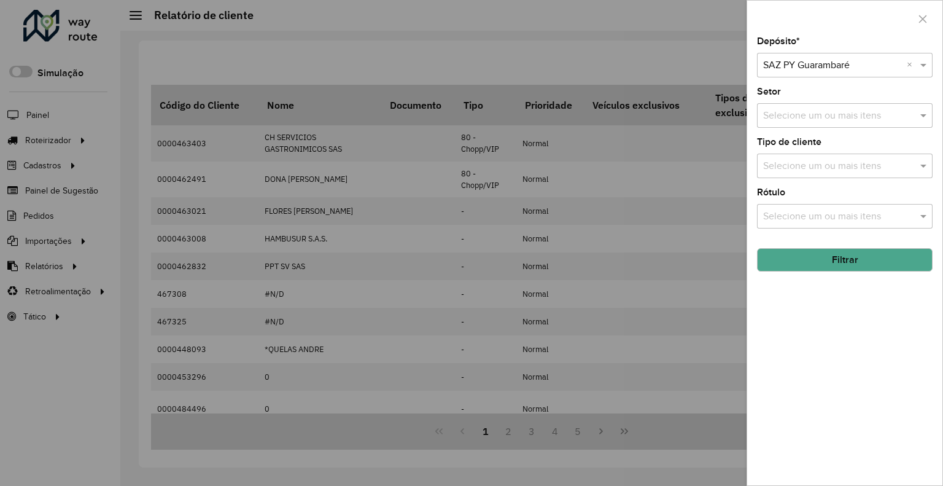
click at [819, 66] on input "text" at bounding box center [832, 65] width 139 height 15
type input "***"
click at [815, 248] on button "Filtrar" at bounding box center [845, 259] width 176 height 23
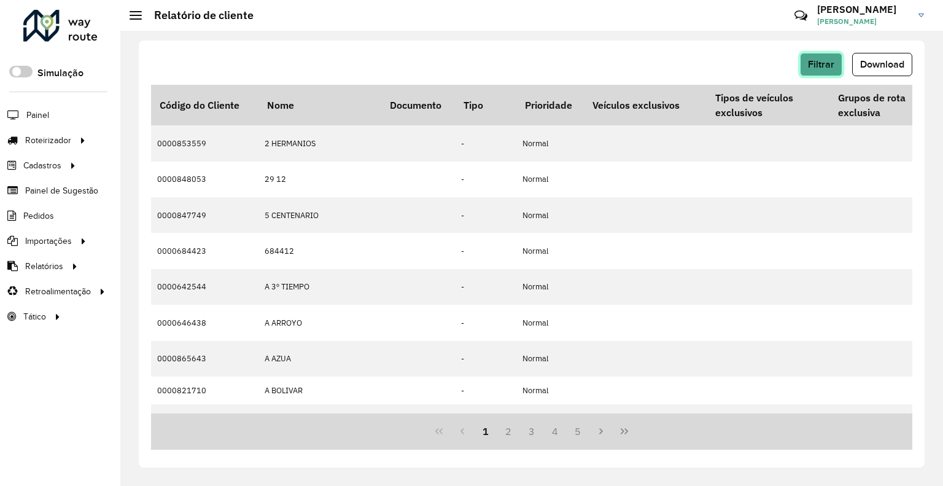
click at [818, 76] on button "Filtrar" at bounding box center [821, 64] width 42 height 23
click at [872, 63] on span "Download" at bounding box center [882, 64] width 44 height 10
click at [833, 67] on button "Filtrar" at bounding box center [821, 64] width 42 height 23
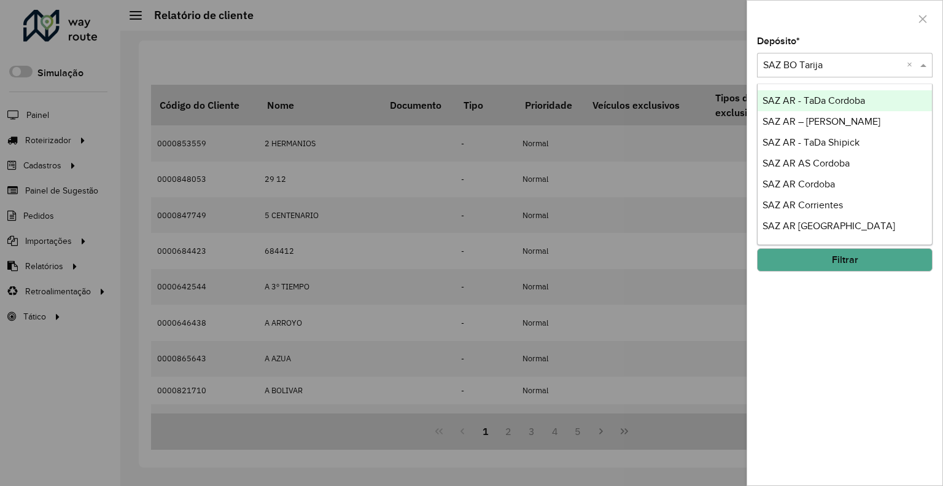
click at [812, 63] on input "text" at bounding box center [832, 65] width 139 height 15
type input "**"
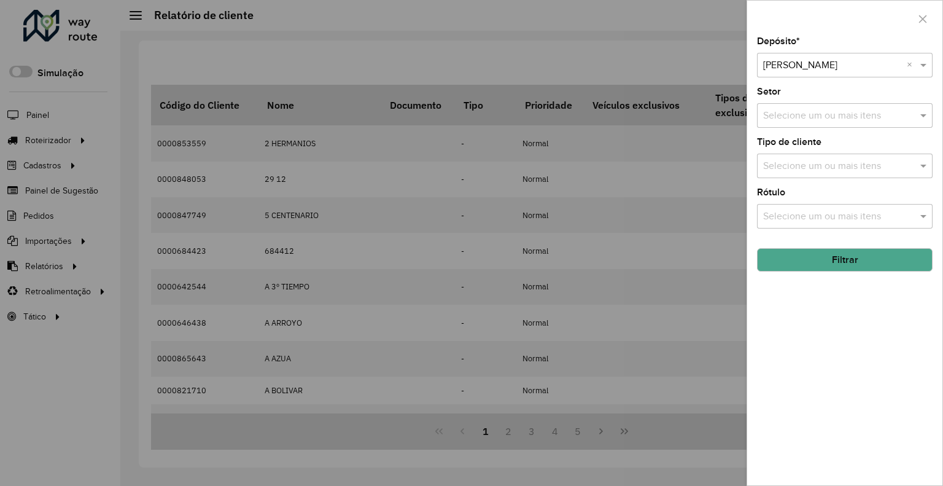
click at [785, 255] on button "Filtrar" at bounding box center [845, 259] width 176 height 23
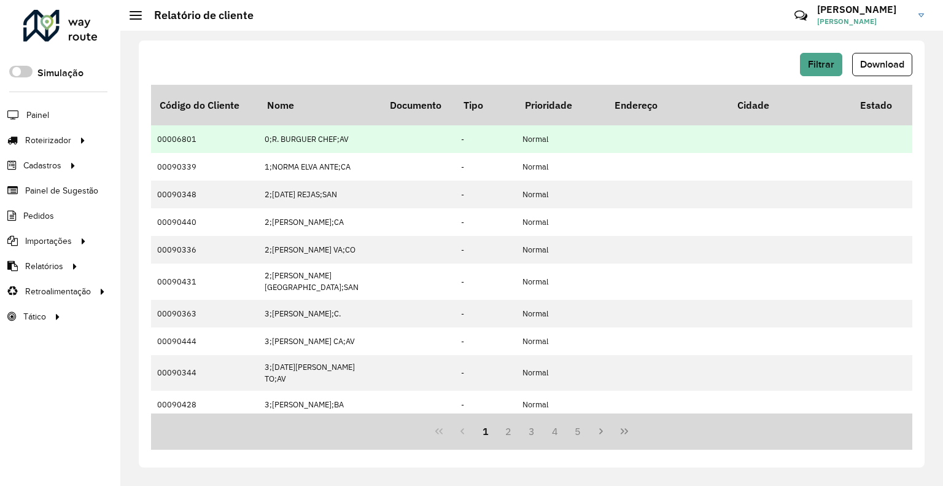
scroll to position [0, 246]
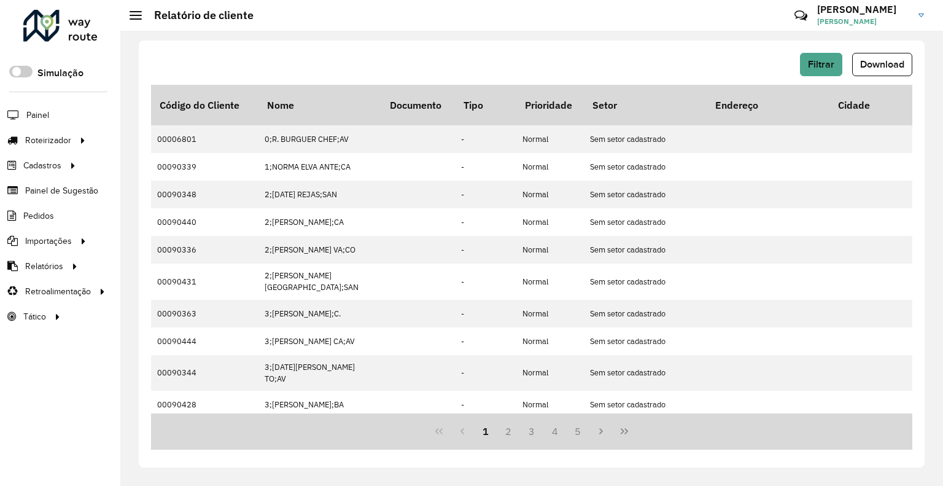
drag, startPoint x: 867, startPoint y: 57, endPoint x: 845, endPoint y: 66, distance: 23.7
click at [867, 56] on button "Download" at bounding box center [882, 64] width 60 height 23
click at [812, 53] on button "Filtrar" at bounding box center [821, 64] width 42 height 23
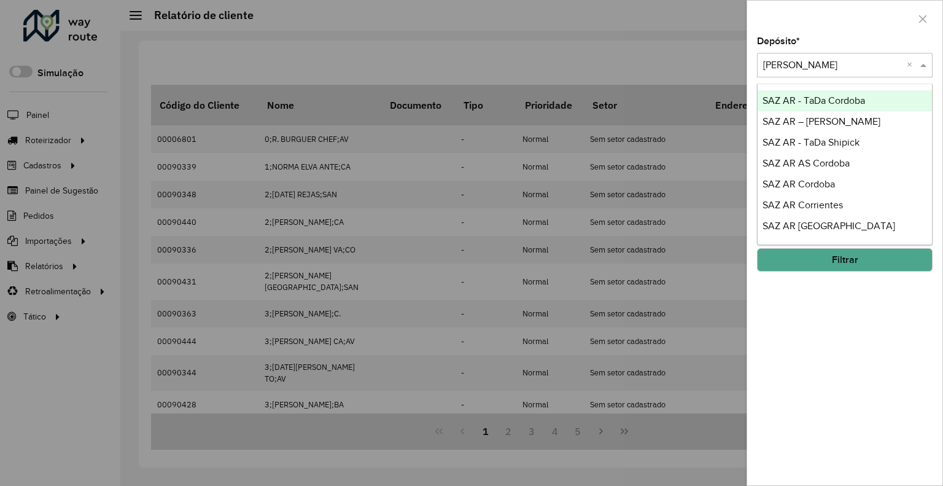
click at [857, 56] on div "Selecione um depósito × SAZ BO Yacuiba ×" at bounding box center [845, 65] width 176 height 25
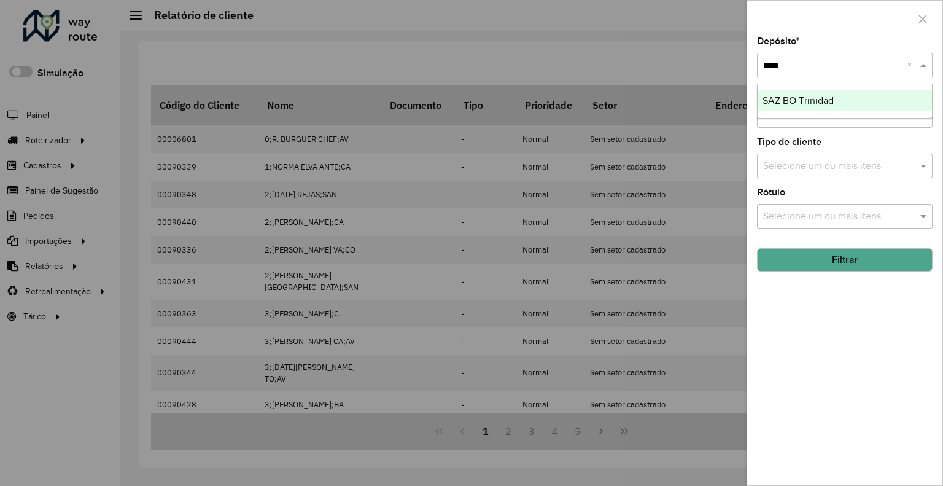
type input "*****"
click at [771, 276] on div "Depósito * Selecione um depósito × SAZ BO Trinidad × Setor Selecione um ou mais…" at bounding box center [844, 261] width 195 height 448
click at [773, 259] on button "Filtrar" at bounding box center [845, 259] width 176 height 23
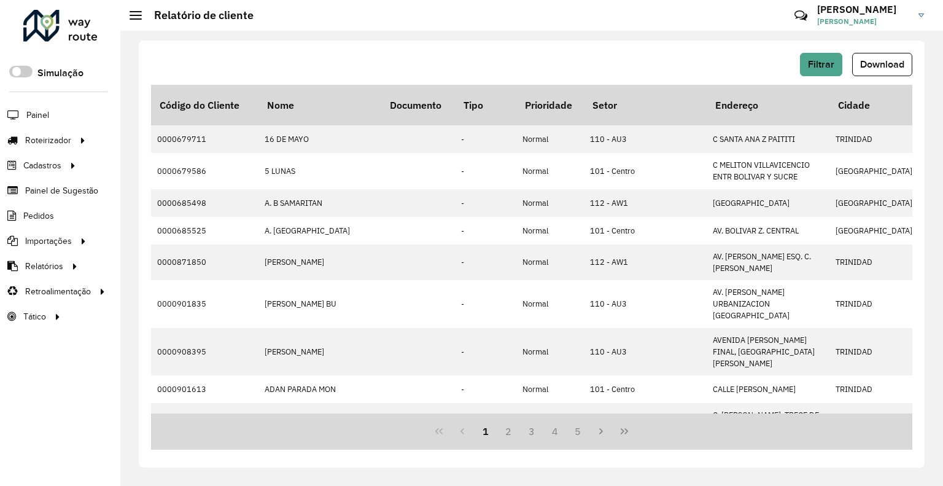
drag, startPoint x: 863, startPoint y: 59, endPoint x: 815, endPoint y: 56, distance: 47.4
click at [864, 59] on span "Download" at bounding box center [882, 64] width 44 height 10
click at [818, 61] on span "Filtrar" at bounding box center [821, 64] width 26 height 10
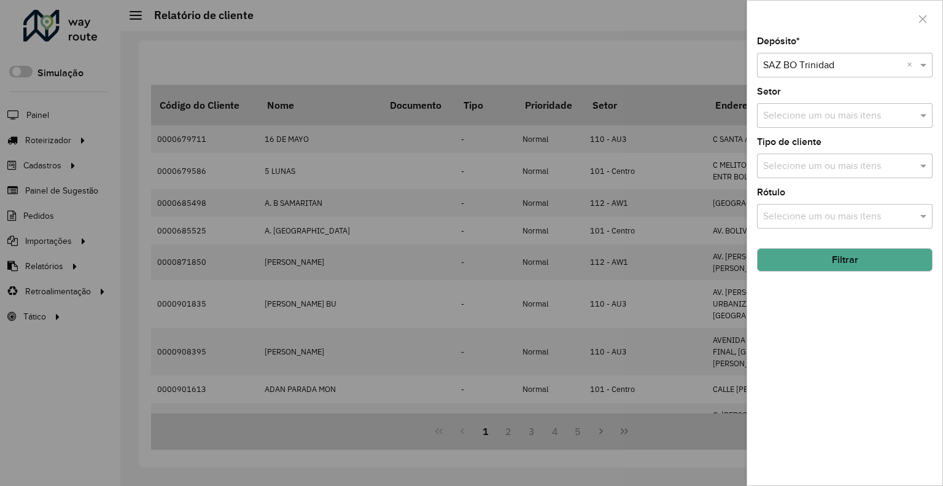
click at [799, 60] on input "text" at bounding box center [832, 65] width 139 height 15
type input "*****"
click at [873, 267] on button "Filtrar" at bounding box center [845, 259] width 176 height 23
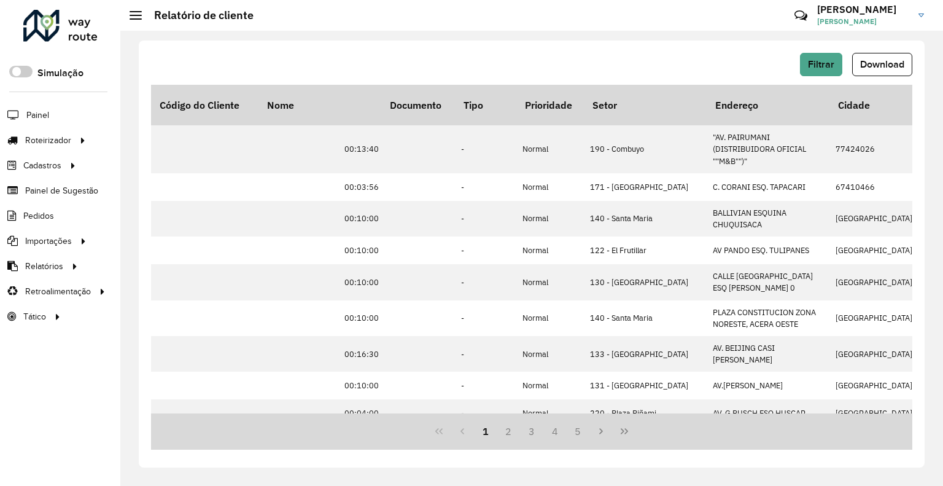
click at [884, 67] on span "Download" at bounding box center [882, 64] width 44 height 10
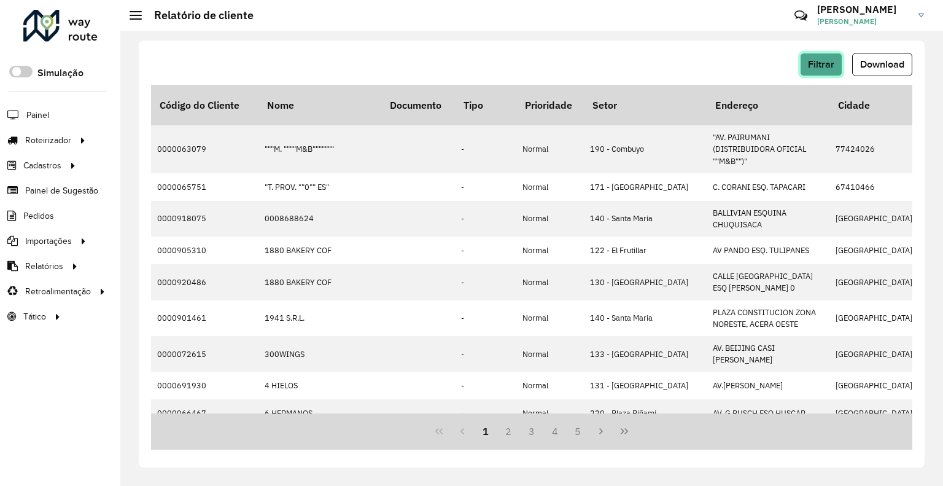
click at [808, 65] on button "Filtrar" at bounding box center [821, 64] width 42 height 23
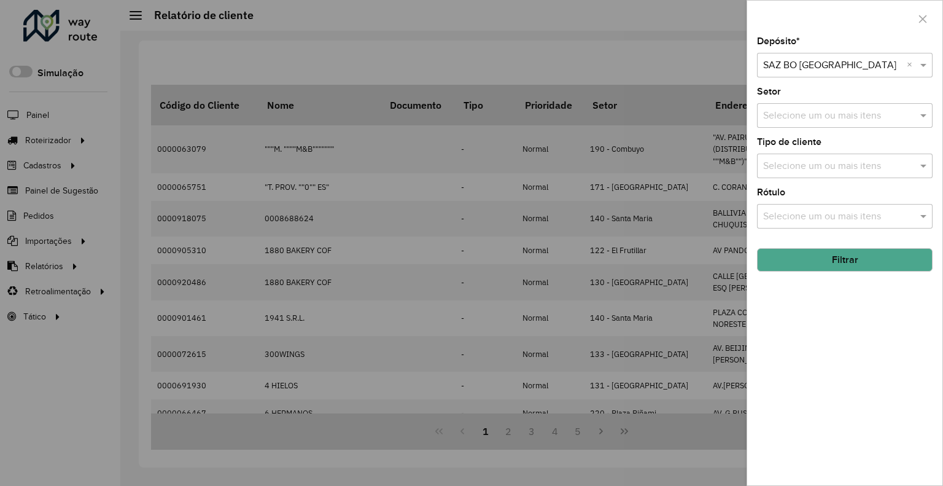
click at [828, 61] on input "text" at bounding box center [832, 65] width 139 height 15
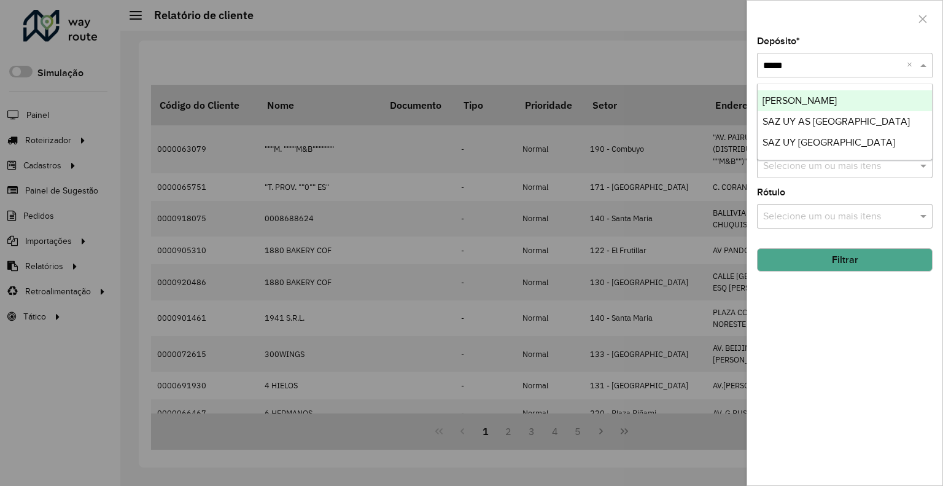
type input "******"
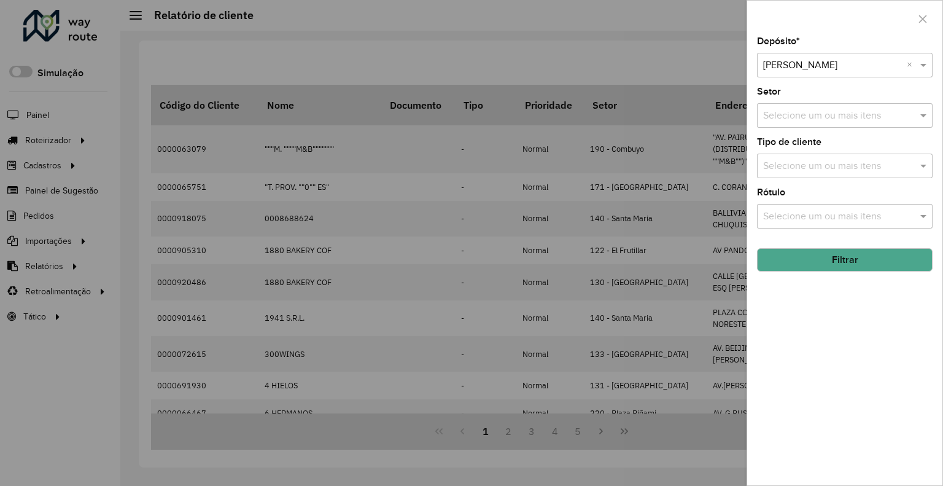
click at [818, 262] on button "Filtrar" at bounding box center [845, 259] width 176 height 23
